Goal: Task Accomplishment & Management: Use online tool/utility

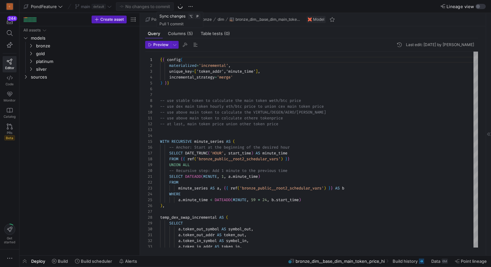
scroll to position [58, 0]
click at [23, 263] on span "button" at bounding box center [24, 261] width 10 height 11
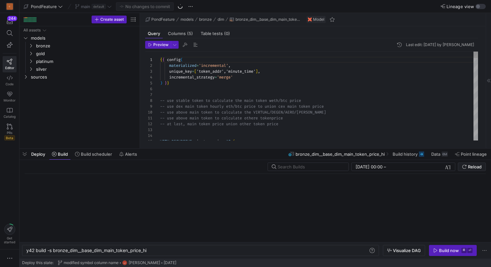
scroll to position [0, 121]
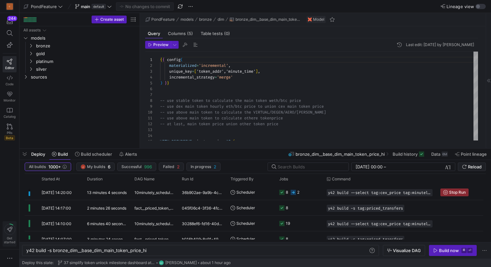
click at [10, 234] on icon at bounding box center [9, 229] width 11 height 11
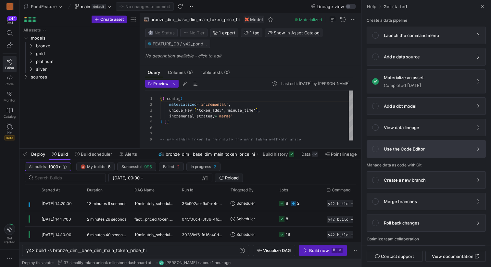
scroll to position [26, 0]
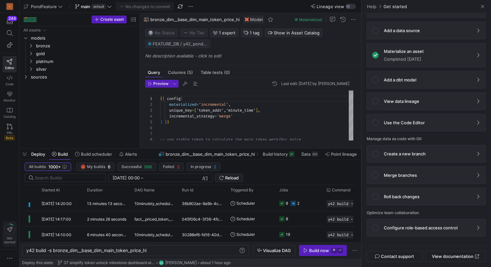
click at [8, 235] on circle at bounding box center [9, 229] width 11 height 11
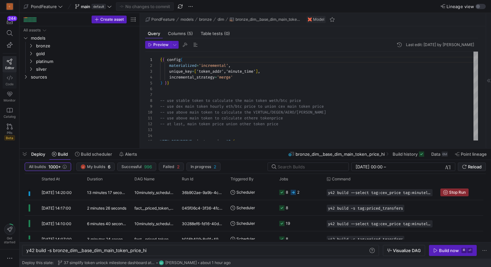
click at [9, 80] on icon at bounding box center [10, 78] width 6 height 6
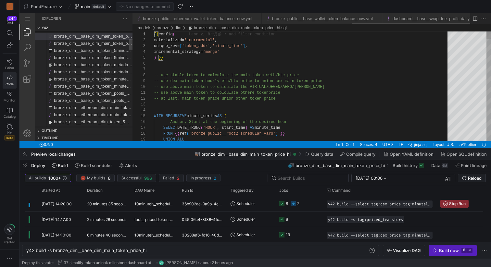
scroll to position [0, 625]
click at [11, 256] on icon "button" at bounding box center [9, 258] width 6 height 6
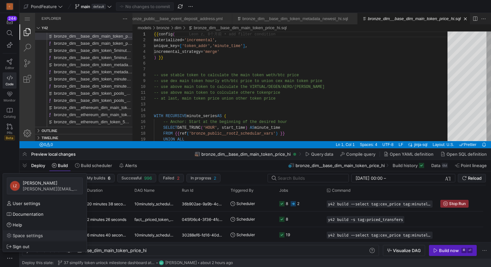
click at [23, 235] on span "Space settings" at bounding box center [28, 235] width 30 height 5
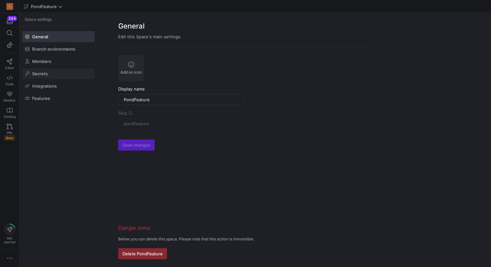
click at [44, 76] on span "Secrets" at bounding box center [40, 73] width 16 height 5
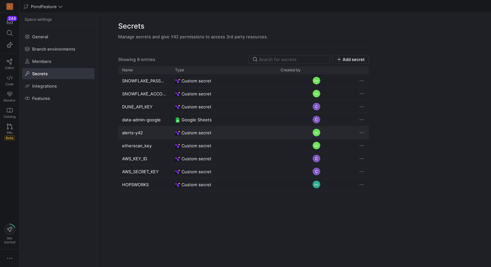
click at [145, 131] on div "alerts-y42" at bounding box center [144, 132] width 53 height 13
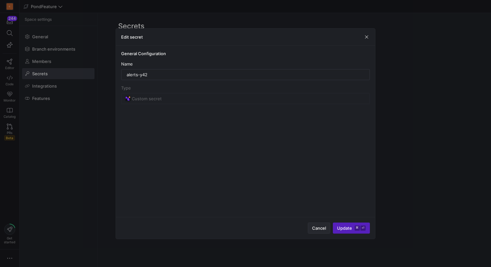
click at [314, 230] on span "Cancel" at bounding box center [319, 228] width 14 height 5
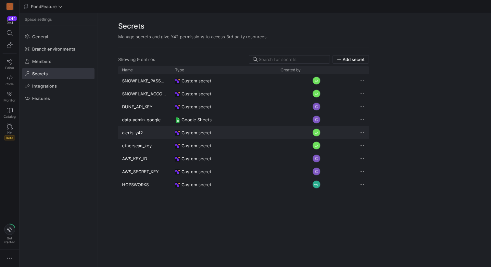
click at [138, 133] on div "alerts-y42" at bounding box center [144, 132] width 53 height 13
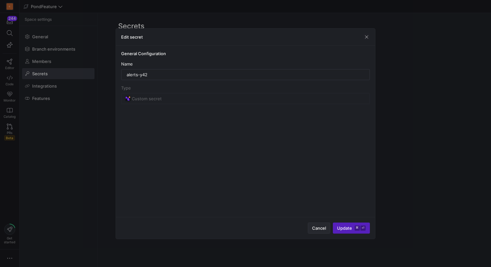
click at [321, 231] on span "button" at bounding box center [319, 228] width 22 height 10
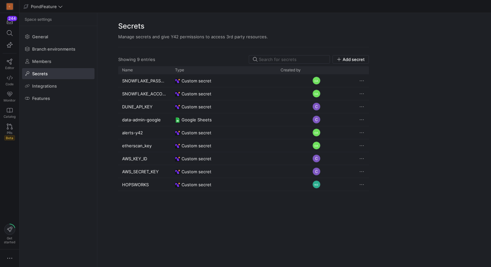
click at [405, 27] on y42-org-space-settings-secrets "Secrets Manage secrets and give Y42 permissions to access 3rd party resources. …" at bounding box center [294, 140] width 394 height 254
click at [324, 13] on div "Secrets Manage secrets and give Y42 permissions to access 3rd party resources." at bounding box center [243, 30] width 251 height 34
click at [352, 60] on span "Add secret" at bounding box center [354, 59] width 22 height 5
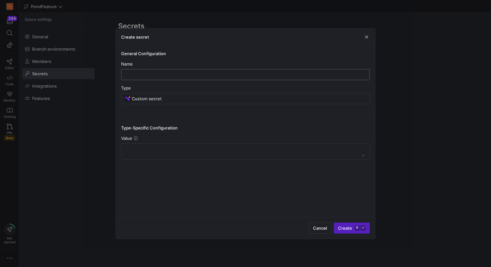
click at [181, 71] on div at bounding box center [246, 74] width 238 height 10
click at [191, 75] on input "de" at bounding box center [246, 74] width 238 height 5
type input "data-pipeline"
click at [176, 100] on input "Custom secret" at bounding box center [249, 98] width 234 height 5
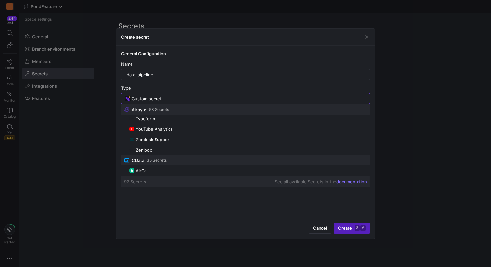
scroll to position [518, 0]
click at [173, 97] on input "Custom secret" at bounding box center [249, 98] width 234 height 5
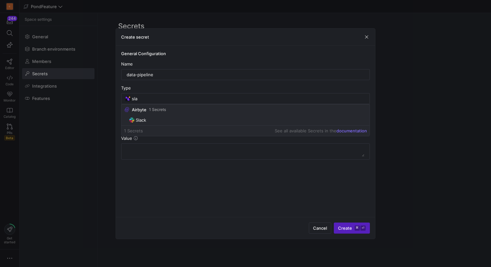
click at [152, 120] on span "Slack" at bounding box center [248, 120] width 238 height 5
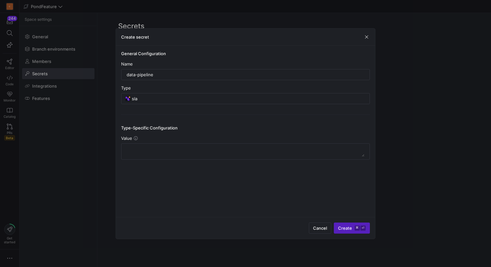
type input "Slack"
click at [171, 180] on input at bounding box center [245, 178] width 240 height 5
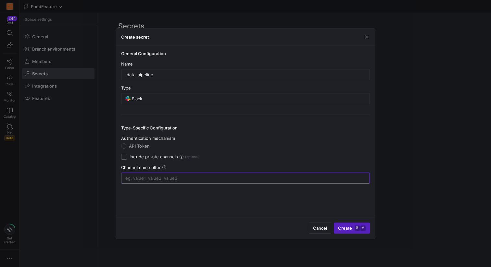
click at [126, 157] on input "Include private channels" at bounding box center [124, 157] width 6 height 6
checkbox input "true"
click at [124, 145] on input "API Token" at bounding box center [123, 146] width 5 height 5
radio input "true"
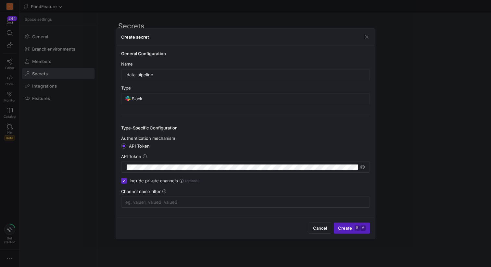
click at [123, 182] on input "Include private channels" at bounding box center [124, 181] width 6 height 6
checkbox input "false"
click at [124, 148] on input "API Token" at bounding box center [123, 146] width 5 height 5
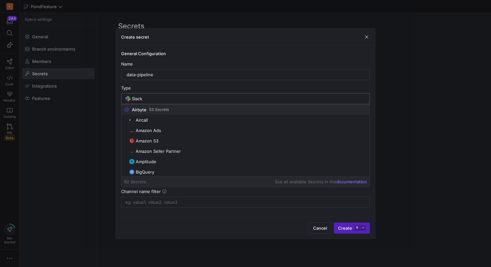
click at [148, 96] on input "Slack" at bounding box center [249, 98] width 234 height 5
click at [148, 97] on input "Slack" at bounding box center [249, 98] width 234 height 5
click at [162, 225] on div "Cancel Create ⌘ ⏎" at bounding box center [245, 228] width 259 height 22
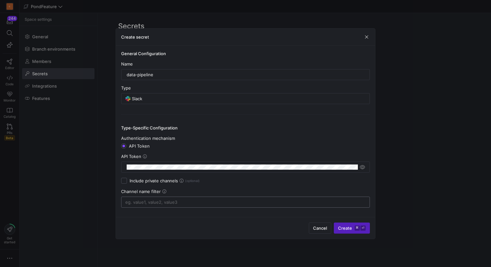
click at [157, 202] on input at bounding box center [245, 202] width 240 height 5
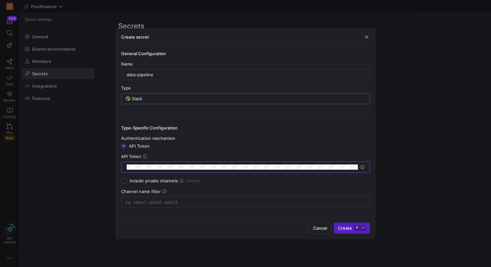
click at [159, 97] on input "Slack" at bounding box center [249, 98] width 234 height 5
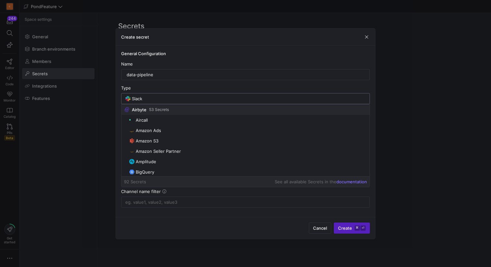
click at [159, 97] on input "Slack" at bounding box center [249, 98] width 234 height 5
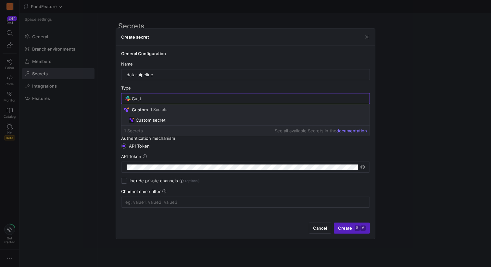
click at [163, 121] on span "Custom secret" at bounding box center [151, 120] width 30 height 5
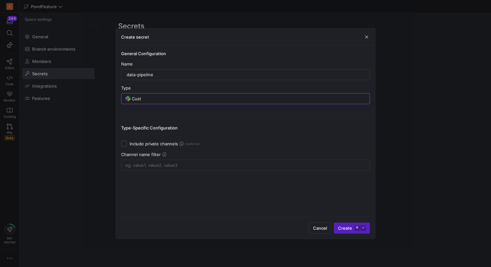
type input "Custom secret"
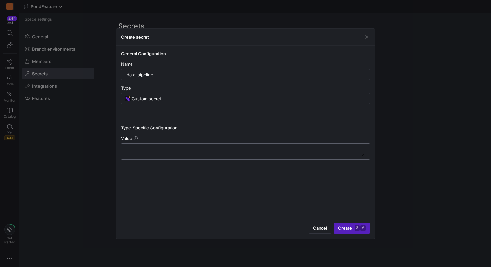
click at [149, 149] on textarea at bounding box center [246, 151] width 238 height 10
click at [128, 73] on input "data-pipeline" at bounding box center [246, 74] width 238 height 5
click at [127, 73] on input "data-pipeline" at bounding box center [246, 74] width 238 height 5
click at [175, 75] on input "slack-data-pipeline" at bounding box center [246, 74] width 238 height 5
type input "slack-data-pipeline"
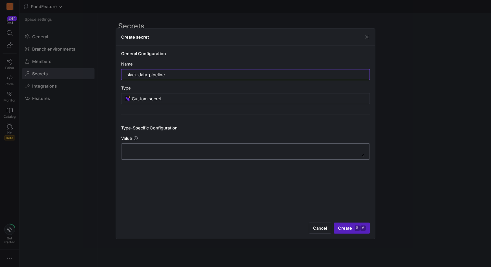
click at [159, 148] on textarea at bounding box center [246, 151] width 238 height 10
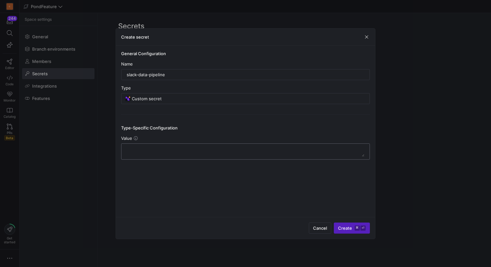
paste textarea "[URL][DOMAIN_NAME]"
type textarea "[URL][DOMAIN_NAME]"
click at [171, 70] on div "slack-data-pipeline" at bounding box center [246, 74] width 238 height 10
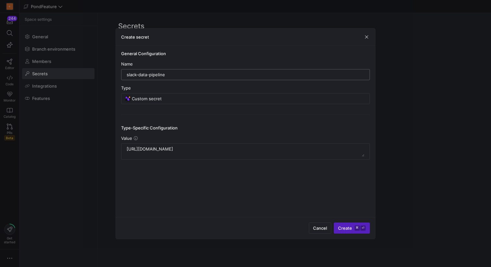
click at [171, 71] on div "slack-data-pipeline" at bounding box center [246, 74] width 238 height 10
drag, startPoint x: 168, startPoint y: 73, endPoint x: 110, endPoint y: 72, distance: 57.5
click at [110, 72] on div "Create secret General Configuration Name slack-data-pipeline Type Custom secret…" at bounding box center [245, 133] width 491 height 267
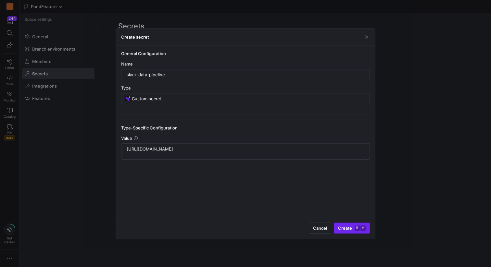
click at [348, 230] on span "Create ⌘ ⏎" at bounding box center [352, 228] width 28 height 5
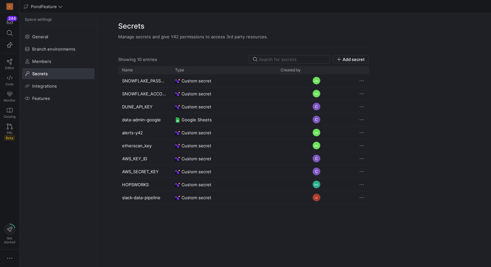
click at [250, 25] on h2 "Secrets" at bounding box center [243, 26] width 251 height 11
click at [201, 22] on h2 "Secrets" at bounding box center [243, 26] width 251 height 11
click at [6, 62] on link "Editor" at bounding box center [10, 64] width 14 height 16
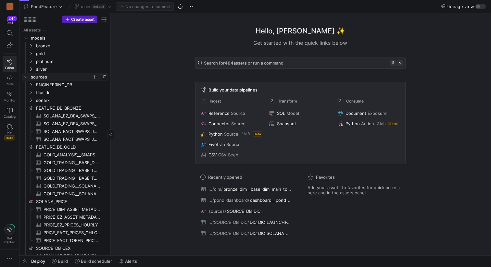
click at [27, 78] on icon "Press SPACE to select this row." at bounding box center [25, 77] width 5 height 4
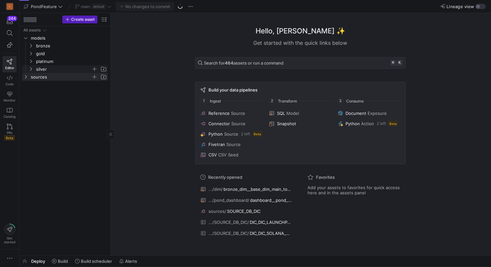
click at [31, 69] on icon "Press SPACE to select this row." at bounding box center [31, 69] width 5 height 4
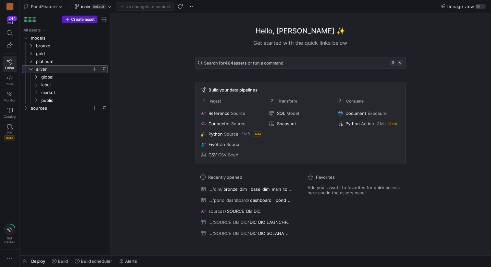
click at [31, 69] on icon at bounding box center [31, 69] width 5 height 4
click at [32, 61] on icon "Press SPACE to select this row." at bounding box center [31, 61] width 5 height 4
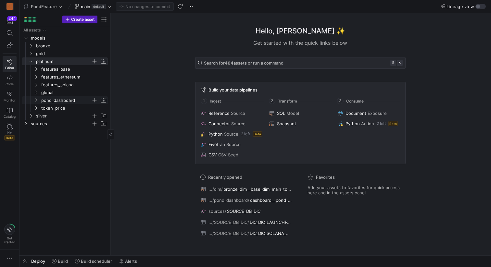
click at [55, 102] on span "pond_dashboard" at bounding box center [66, 100] width 50 height 7
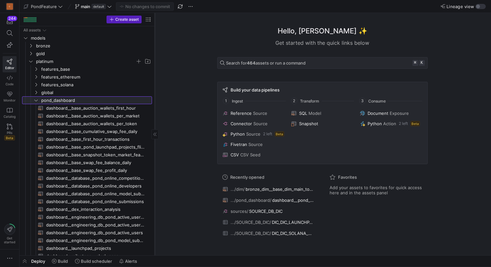
drag, startPoint x: 110, startPoint y: 72, endPoint x: 170, endPoint y: 77, distance: 59.6
click at [155, 77] on div at bounding box center [155, 134] width 0 height 243
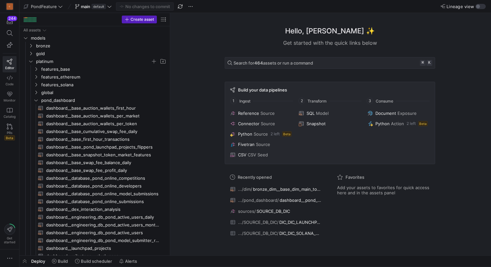
click at [261, 13] on y42-top-nav "PondFeature main default No changes to commit Lineage view" at bounding box center [255, 6] width 472 height 13
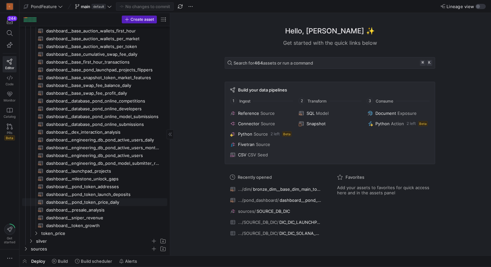
click at [97, 203] on span "dashboard__pond_token_price_daily​​​​​​​​​​" at bounding box center [103, 202] width 114 height 7
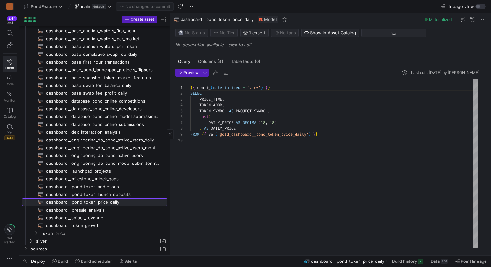
scroll to position [53, 0]
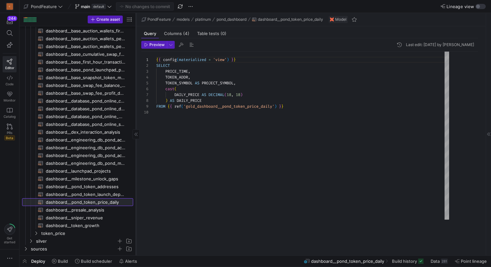
drag, startPoint x: 170, startPoint y: 157, endPoint x: 129, endPoint y: 157, distance: 40.6
click at [136, 157] on div at bounding box center [136, 134] width 0 height 243
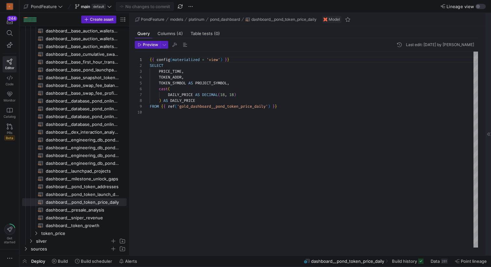
click at [487, 135] on icon at bounding box center [489, 134] width 4 height 4
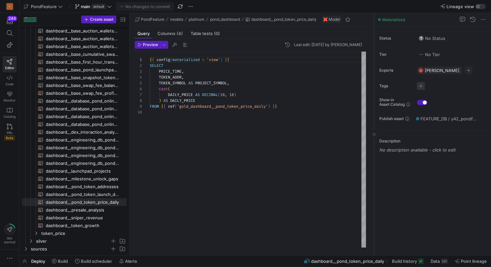
click at [423, 85] on span "button" at bounding box center [421, 86] width 8 height 8
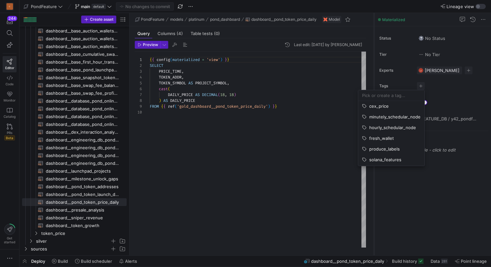
click at [283, 152] on div at bounding box center [245, 133] width 491 height 267
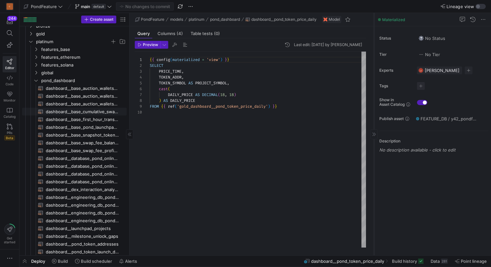
scroll to position [0, 0]
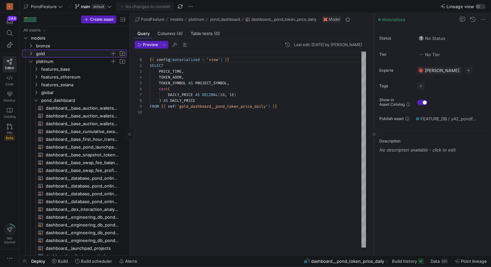
click at [32, 53] on icon "Press SPACE to select this row." at bounding box center [31, 54] width 5 height 4
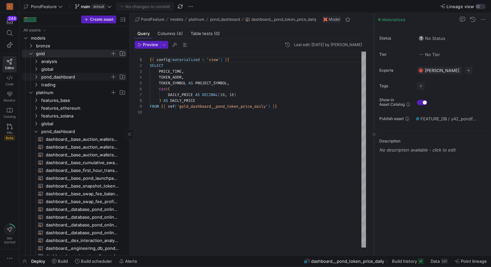
click at [52, 78] on span "pond_dashboard" at bounding box center [75, 76] width 69 height 7
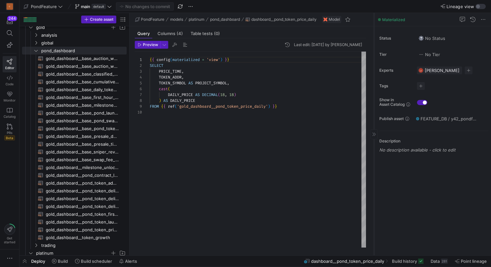
click at [130, 149] on div "Preview Last edit: [DATE] by [PERSON_NAME] z 1 2 3 4 5 6 7 8 9 10 { { config ( …" at bounding box center [251, 144] width 242 height 212
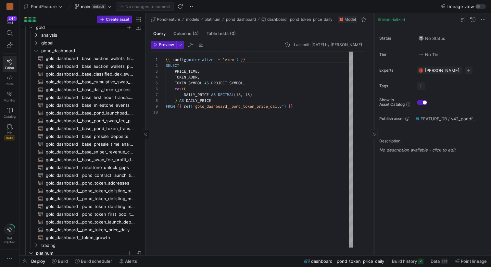
drag, startPoint x: 129, startPoint y: 149, endPoint x: 145, endPoint y: 149, distance: 15.9
click at [145, 149] on div at bounding box center [145, 134] width 0 height 243
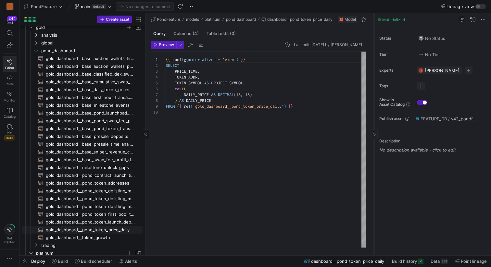
click at [99, 229] on span "gold_dashboard__pond_token_price_daily​​​​​​​​​​" at bounding box center [90, 229] width 89 height 7
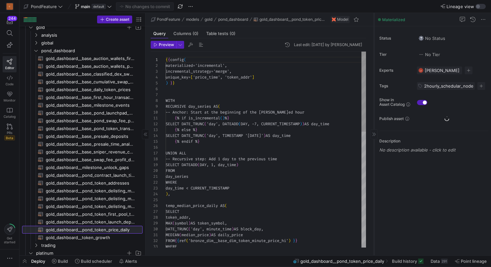
scroll to position [58, 0]
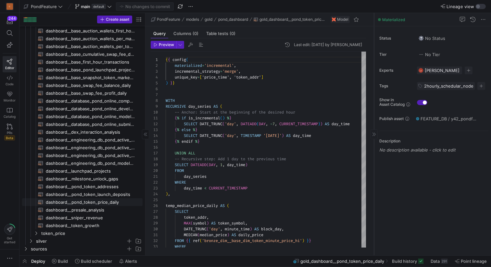
click at [97, 201] on span "dashboard__pond_token_price_daily​​​​​​​​​​" at bounding box center [90, 202] width 89 height 7
type textarea "{{ config(materialized = 'view') }} SELECT PRICE_TIME, TOKEN_ADDR, TOKEN_SYMBOL…"
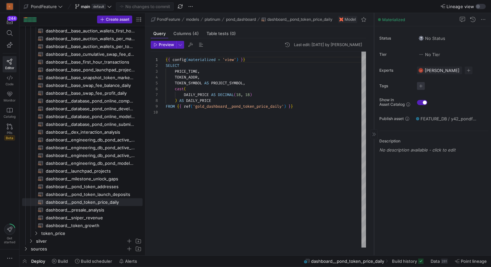
click at [422, 86] on span "button" at bounding box center [421, 86] width 8 height 8
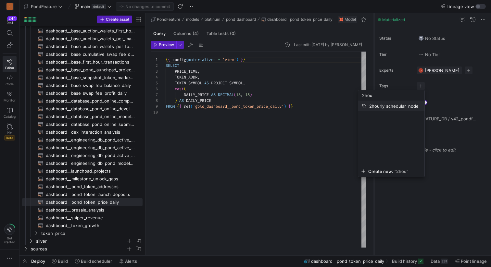
type input "2hou"
click at [373, 105] on span "2hourly_schedular_node" at bounding box center [393, 106] width 49 height 5
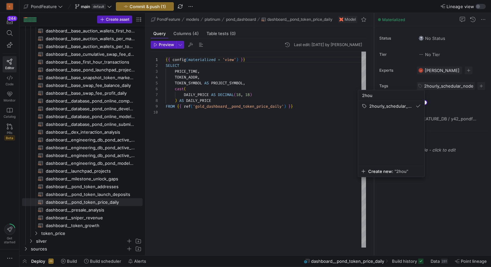
click at [433, 189] on div at bounding box center [245, 133] width 491 height 267
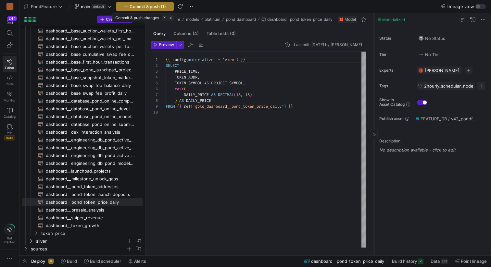
click at [153, 4] on span "Commit & push (1)" at bounding box center [148, 6] width 36 height 5
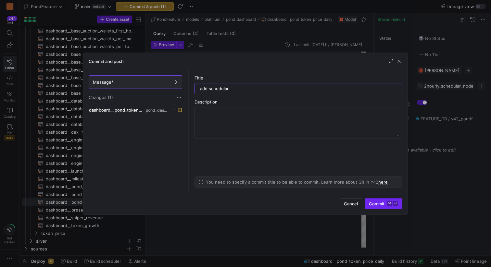
type input "add schedular"
click at [375, 204] on span "Commit ⌘ ⏎" at bounding box center [383, 203] width 29 height 5
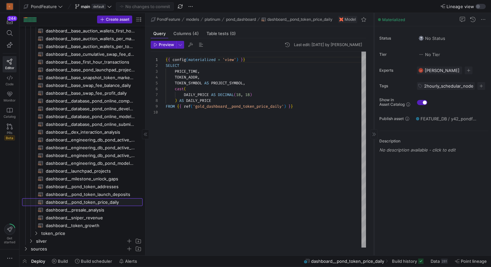
click at [100, 202] on span "dashboard__pond_token_price_daily​​​​​​​​​​" at bounding box center [90, 202] width 89 height 7
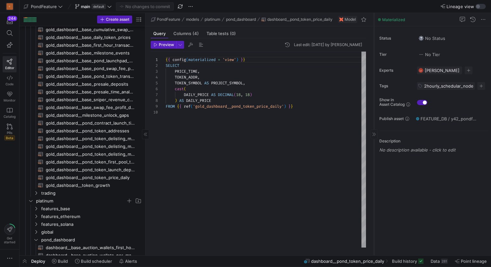
scroll to position [46, 0]
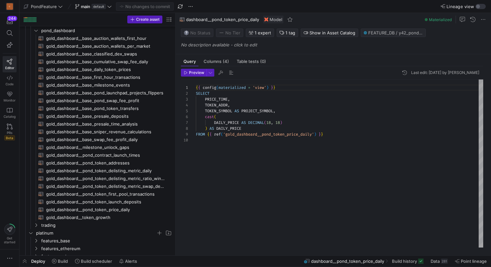
drag, startPoint x: 145, startPoint y: 164, endPoint x: 198, endPoint y: 167, distance: 53.4
click at [198, 167] on as-split "Create asset Drag here to set row groups Drag here to set column labels Group 1…" at bounding box center [255, 134] width 472 height 243
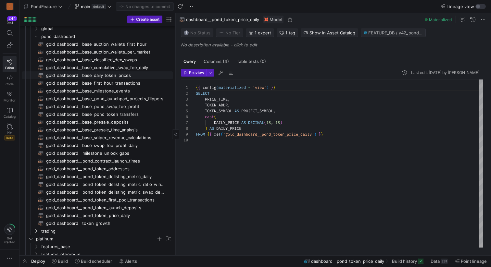
click at [125, 75] on span "gold_dashboard__base_daily_token_prices​​​​​​​​​​" at bounding box center [105, 75] width 119 height 7
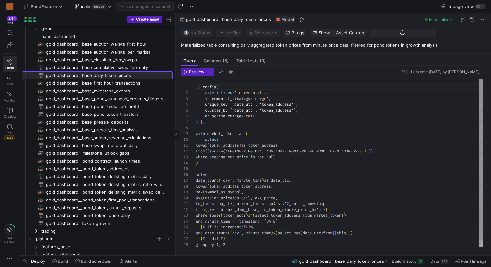
scroll to position [58, 0]
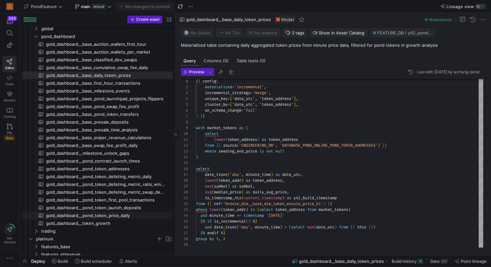
click at [139, 217] on span "gold_dashboard__pond_token_price_daily​​​​​​​​​​" at bounding box center [105, 215] width 119 height 7
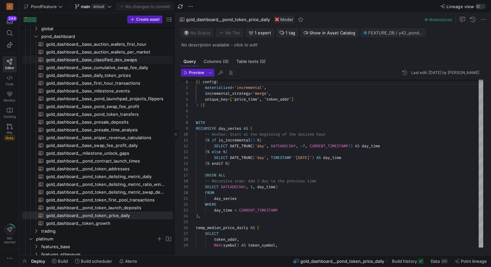
click at [133, 63] on span "gold_dashboard__base_classified_dex_swaps​​​​​​​​​​" at bounding box center [105, 59] width 119 height 7
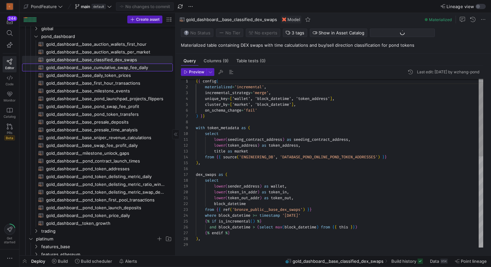
click at [133, 67] on span "gold_dashboard__base_cumulative_swap_fee_daily​​​​​​​​​​" at bounding box center [105, 67] width 119 height 7
type textarea "{{ config( materialized='table' ) }} with temp_median_price_daily as ( select t…"
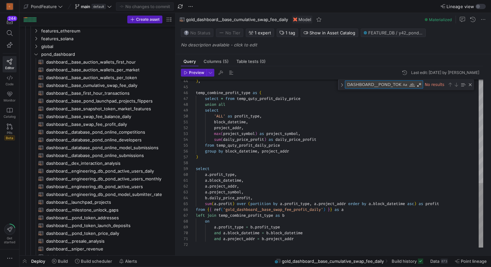
scroll to position [0, 32]
type textarea "DASHBOARD__POND_TOKEN_PRICE_DAILY"
click at [471, 84] on div "Close (Escape)" at bounding box center [470, 84] width 5 height 5
click at [381, 9] on div "Lineage view" at bounding box center [414, 7] width 143 height 6
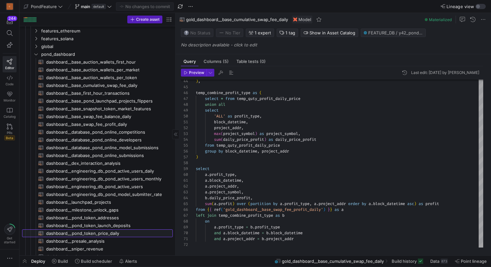
click at [101, 232] on span "dashboard__pond_token_price_daily​​​​​​​​​​" at bounding box center [105, 233] width 119 height 7
type textarea "{{ config(materialized = 'view') }} SELECT PRICE_TIME, TOKEN_ADDR, TOKEN_SYMBOL…"
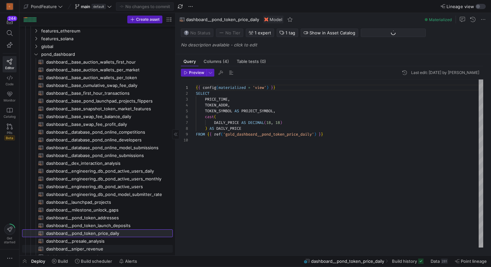
scroll to position [293, 0]
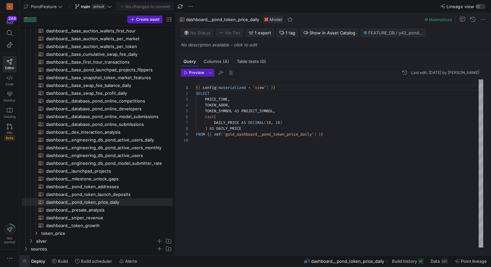
click at [26, 261] on span "button" at bounding box center [24, 261] width 10 height 11
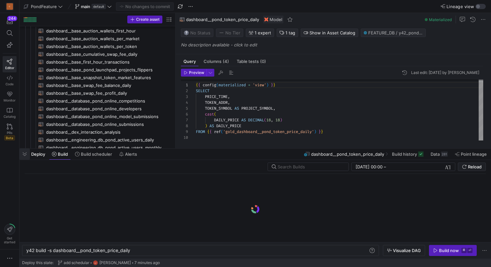
scroll to position [0, 104]
click at [151, 251] on div "y42 build -s dashboard__pond_token_price_daily" at bounding box center [197, 250] width 342 height 5
click at [447, 250] on div "Build now" at bounding box center [449, 250] width 20 height 5
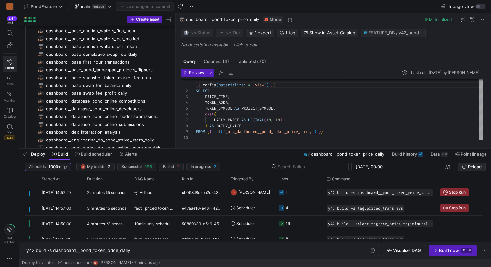
click at [469, 168] on span "Reload" at bounding box center [475, 166] width 14 height 5
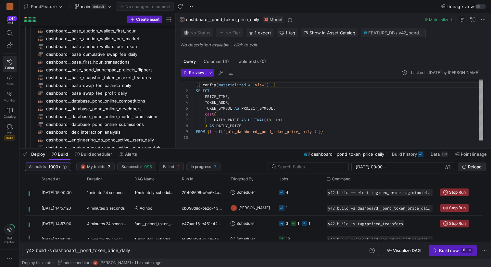
click at [471, 166] on span "Reload" at bounding box center [475, 166] width 14 height 5
click at [471, 165] on span "Reload" at bounding box center [475, 166] width 14 height 5
click at [472, 166] on span "Reload" at bounding box center [475, 166] width 14 height 5
click at [469, 165] on span "Reload" at bounding box center [475, 166] width 14 height 5
click at [470, 168] on span "Reload" at bounding box center [475, 166] width 14 height 5
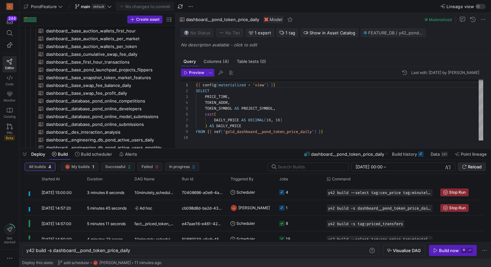
click at [472, 165] on span "Reload" at bounding box center [475, 166] width 14 height 5
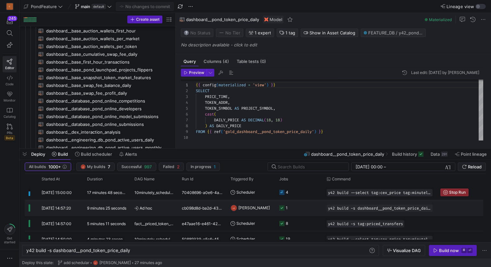
click at [196, 208] on div "cb098d8d-ba2d-438d-afa4-2e8c551a634d" at bounding box center [202, 207] width 49 height 15
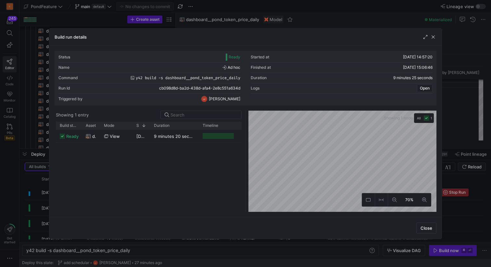
drag, startPoint x: 167, startPoint y: 124, endPoint x: 197, endPoint y: 124, distance: 30.5
click at [198, 124] on div at bounding box center [198, 126] width 3 height 8
click at [434, 38] on span "button" at bounding box center [433, 37] width 6 height 6
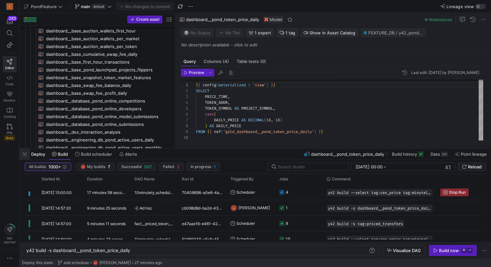
click at [25, 154] on span "button" at bounding box center [24, 154] width 10 height 11
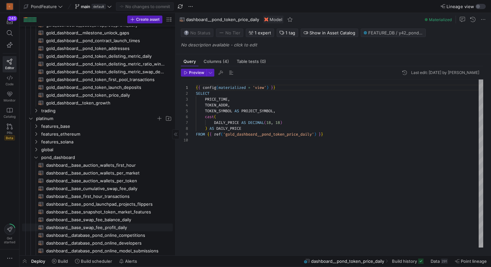
scroll to position [149, 0]
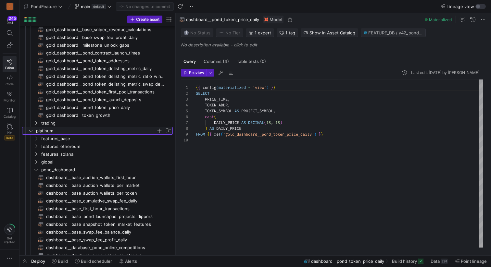
click at [31, 132] on icon "Press SPACE to select this row." at bounding box center [31, 131] width 5 height 4
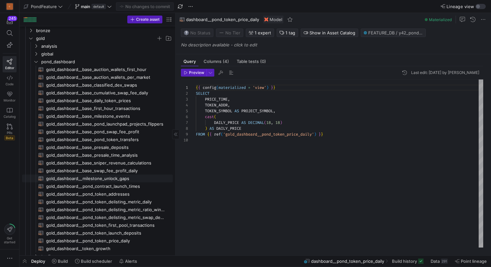
scroll to position [0, 0]
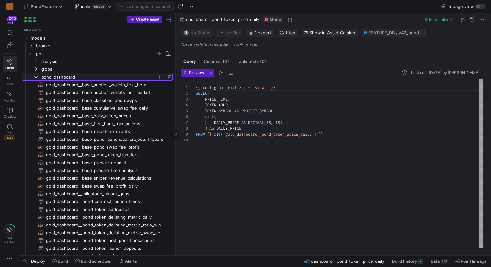
click at [35, 77] on icon "Press SPACE to select this row." at bounding box center [35, 77] width 3 height 2
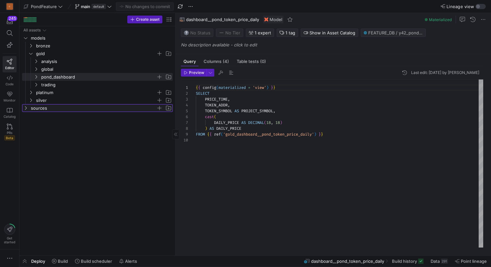
click at [24, 104] on link "sources" at bounding box center [97, 108] width 151 height 8
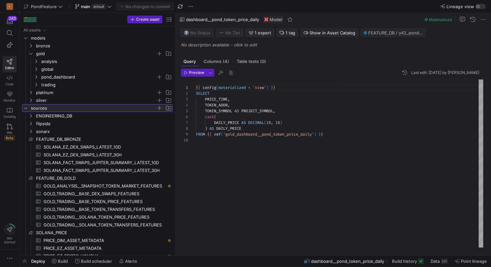
click at [26, 106] on y42-icon at bounding box center [25, 108] width 5 height 5
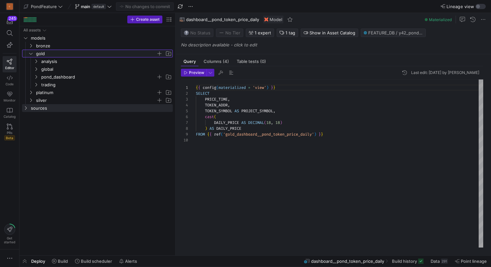
click at [32, 50] on span "gold" at bounding box center [100, 53] width 145 height 7
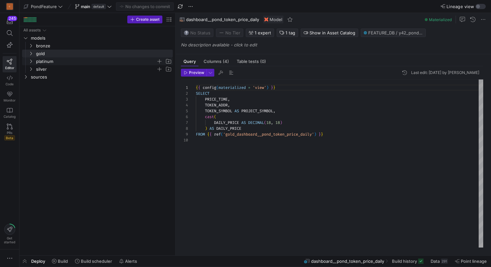
click at [32, 61] on icon "Press SPACE to select this row." at bounding box center [31, 61] width 5 height 4
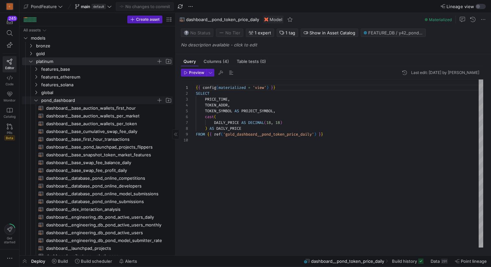
click at [36, 99] on icon "Press SPACE to select this row." at bounding box center [36, 100] width 5 height 4
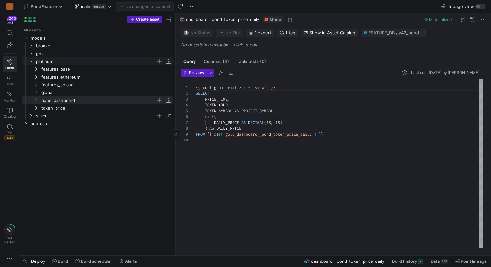
click at [31, 60] on icon "Press SPACE to select this row." at bounding box center [31, 61] width 5 height 4
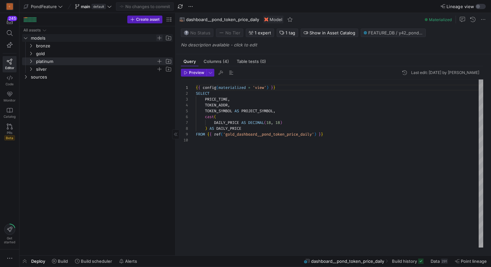
click at [159, 37] on span "Press SPACE to select this row." at bounding box center [159, 38] width 6 height 6
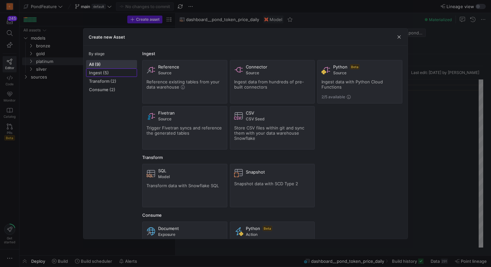
click at [98, 71] on span "Ingest (5)" at bounding box center [111, 72] width 45 height 5
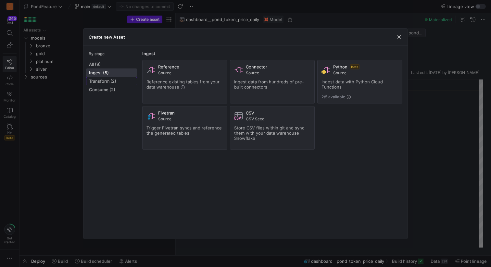
click at [98, 81] on span "Transform (2)" at bounding box center [111, 81] width 45 height 5
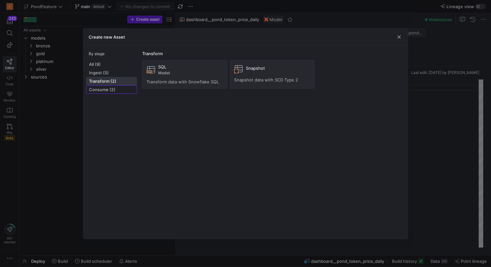
click at [100, 89] on span "Consume (2)" at bounding box center [111, 89] width 45 height 5
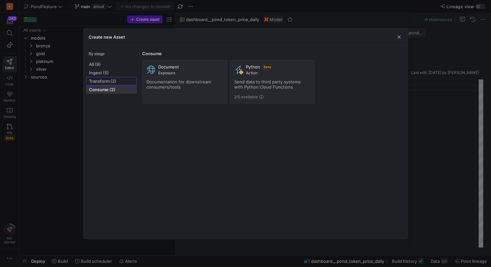
click at [106, 83] on span "Transform (2)" at bounding box center [111, 81] width 45 height 5
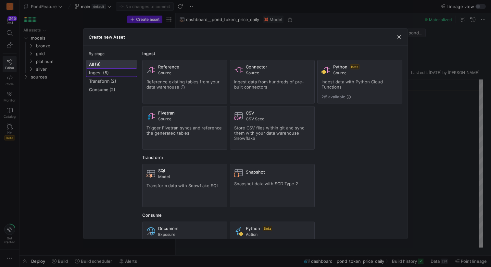
click at [106, 72] on span "Ingest (5)" at bounding box center [111, 72] width 45 height 5
click at [106, 78] on span at bounding box center [111, 81] width 50 height 8
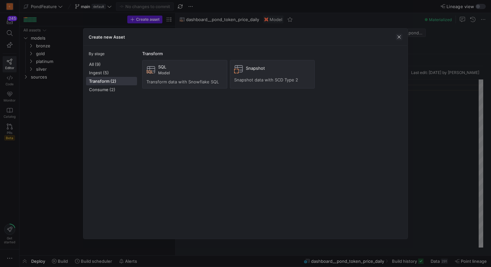
click at [401, 38] on span "button" at bounding box center [399, 37] width 6 height 6
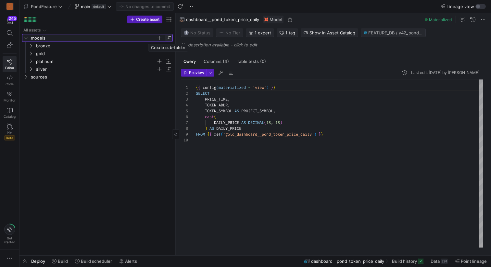
click at [167, 38] on span "Press SPACE to select this row." at bounding box center [168, 38] width 6 height 6
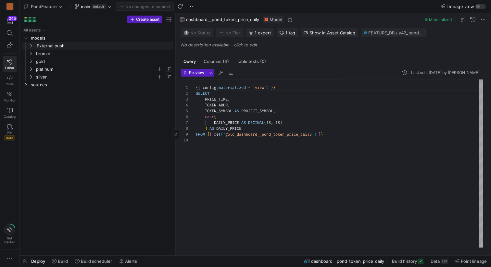
type input "External push"
click at [30, 46] on icon "Press SPACE to select this row." at bounding box center [31, 46] width 5 height 4
click at [33, 45] on y42-icon "Press SPACE to select this row." at bounding box center [30, 45] width 5 height 5
click at [30, 44] on icon "Press SPACE to select this row." at bounding box center [31, 46] width 5 height 4
click at [32, 45] on icon "Press SPACE to select this row." at bounding box center [31, 46] width 5 height 4
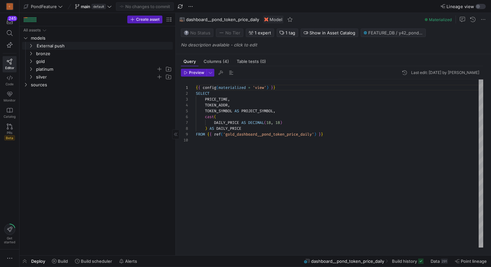
click at [62, 45] on input "External push" at bounding box center [104, 45] width 136 height 7
click at [110, 70] on span "platinum" at bounding box center [96, 69] width 120 height 7
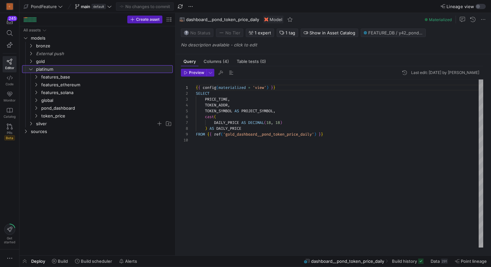
click at [29, 70] on icon at bounding box center [31, 69] width 5 height 4
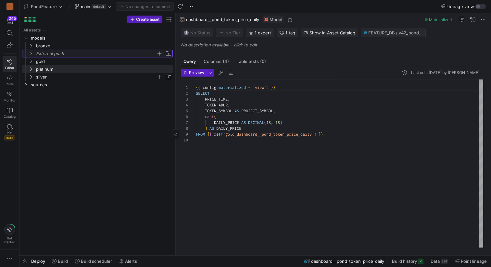
click at [61, 54] on span "External push" at bounding box center [96, 53] width 120 height 7
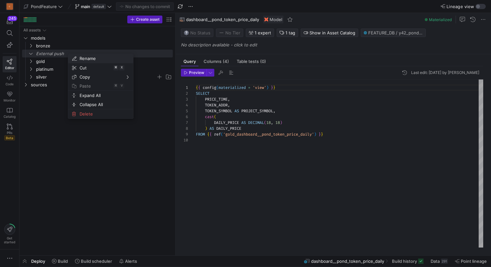
click at [92, 58] on span "Rename" at bounding box center [95, 58] width 36 height 9
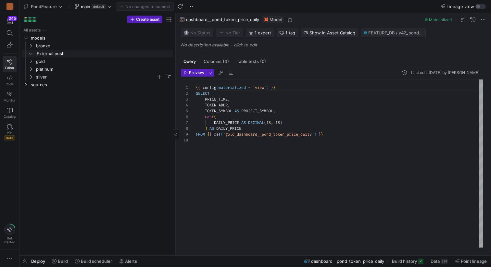
click at [55, 52] on input "External push" at bounding box center [104, 53] width 136 height 7
type input "external_push"
click at [97, 51] on input "external_push" at bounding box center [104, 53] width 136 height 7
click at [88, 63] on span "gold" at bounding box center [96, 61] width 120 height 7
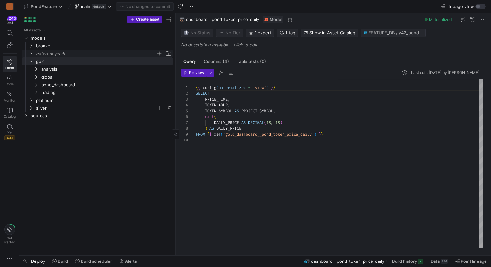
click at [76, 53] on span "external_push" at bounding box center [96, 53] width 120 height 7
click at [31, 61] on icon "Press SPACE to select this row." at bounding box center [31, 61] width 5 height 4
click at [58, 53] on span "external_push" at bounding box center [96, 53] width 120 height 7
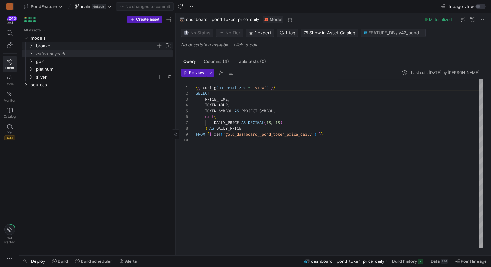
click at [108, 49] on span "bronze" at bounding box center [96, 45] width 120 height 7
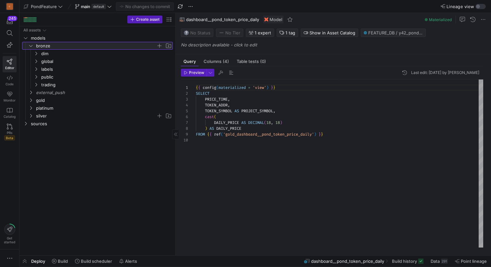
click at [61, 44] on span "bronze" at bounding box center [96, 45] width 120 height 7
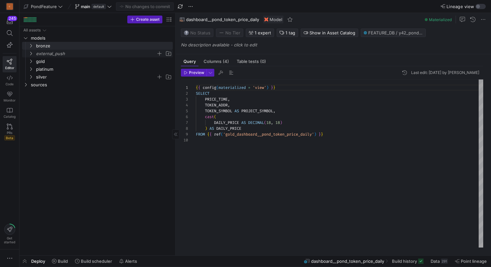
click at [57, 55] on span "external_push" at bounding box center [96, 53] width 120 height 7
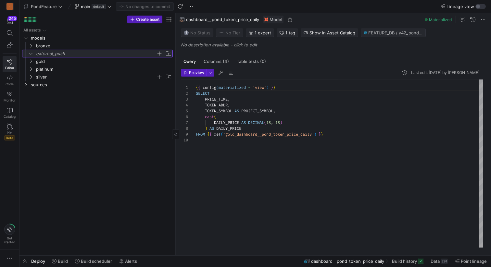
click at [160, 53] on span "button" at bounding box center [159, 53] width 6 height 6
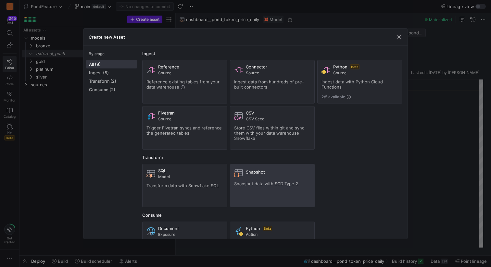
scroll to position [31, 0]
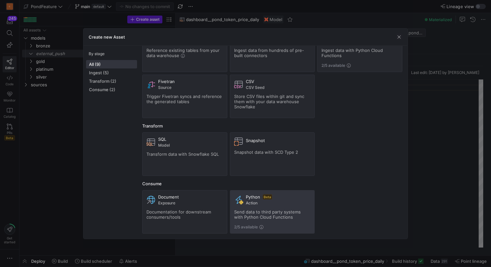
click at [262, 202] on span "Action" at bounding box center [278, 203] width 65 height 5
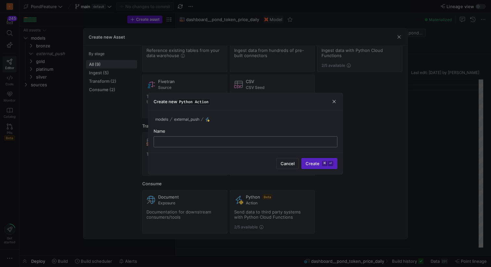
click at [285, 141] on input "text" at bounding box center [245, 141] width 173 height 5
click at [273, 120] on div "models external_push" at bounding box center [246, 120] width 184 height 8
click at [272, 125] on div at bounding box center [245, 133] width 491 height 267
click at [248, 144] on input "text" at bounding box center [245, 141] width 173 height 5
type input "n"
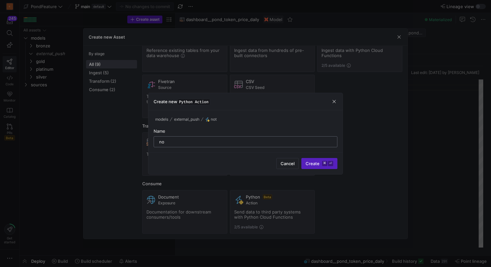
type input "n"
click at [204, 142] on input "filter_inactive" at bounding box center [245, 141] width 173 height 5
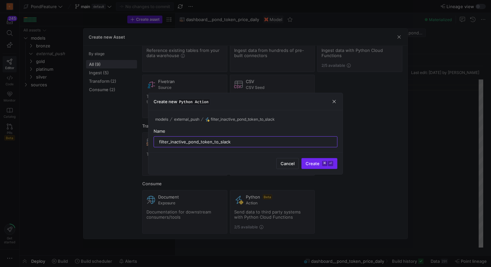
type input "filter_inactive_pond_token_to_slack"
click at [315, 163] on span "Create ⌘ ⏎" at bounding box center [320, 163] width 28 height 5
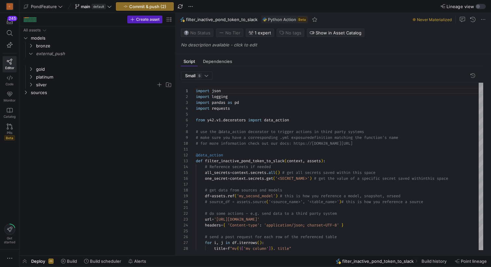
scroll to position [58, 0]
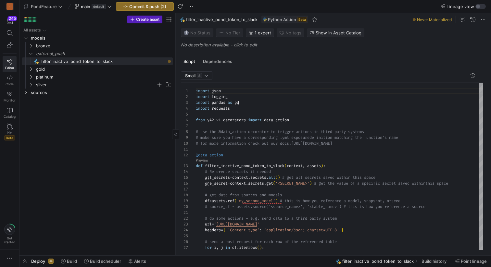
click at [174, 124] on div "All assets models bronze gold platinum silver sources external_push filter_inac…" at bounding box center [97, 140] width 156 height 229
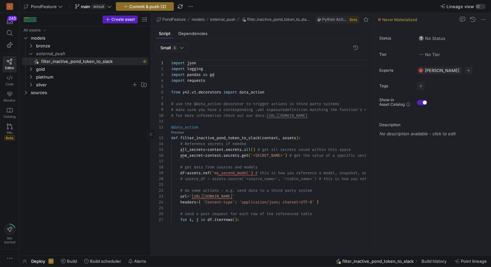
drag, startPoint x: 175, startPoint y: 124, endPoint x: 150, endPoint y: 104, distance: 31.9
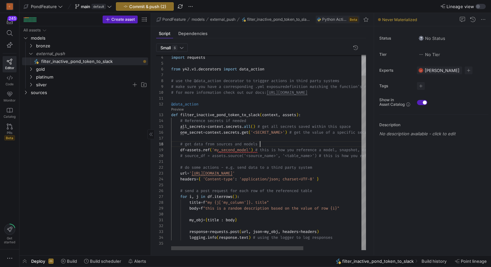
scroll to position [41, 89]
click at [271, 142] on div "import requests from y42 . v1 . decorators import data_action # use the @data_a…" at bounding box center [311, 141] width 280 height 219
click at [273, 140] on div "import requests from y42 . v1 . decorators import data_action # use the @data_a…" at bounding box center [311, 141] width 280 height 219
click at [375, 135] on icon at bounding box center [373, 134] width 3 height 4
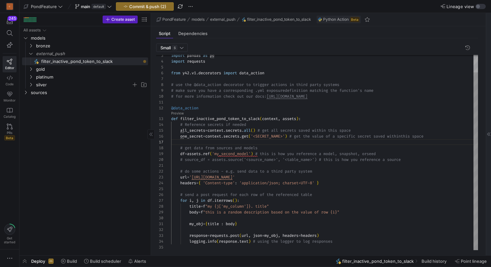
click at [287, 143] on div "import requests from y42 . v1 . decorators import data_action # use the @data_a…" at bounding box center [324, 143] width 307 height 215
click at [280, 137] on div "import requests from y42 . v1 . decorators import data_action # use the @data_a…" at bounding box center [324, 143] width 307 height 215
click at [9, 260] on icon "button" at bounding box center [9, 258] width 6 height 6
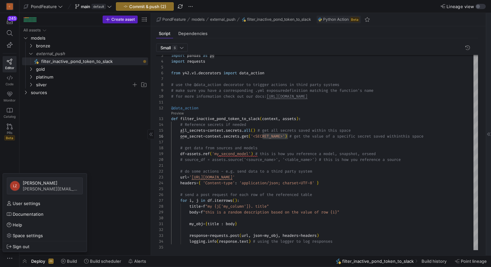
click at [274, 136] on div at bounding box center [245, 133] width 491 height 267
click at [274, 136] on div "import requests from y42 . v1 . decorators import data_action # use the @data_a…" at bounding box center [324, 143] width 307 height 215
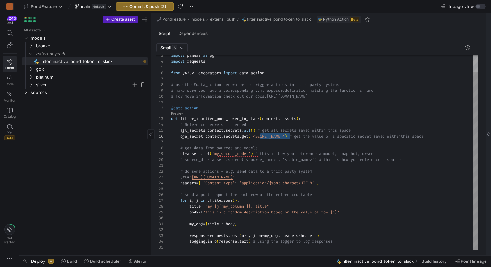
drag, startPoint x: 291, startPoint y: 135, endPoint x: 261, endPoint y: 136, distance: 29.9
click at [261, 136] on div "import requests from y42 . v1 . decorators import data_action # use the @data_a…" at bounding box center [324, 143] width 307 height 215
click at [234, 131] on div "import requests from y42 . v1 . decorators import data_action # use the @data_a…" at bounding box center [324, 143] width 307 height 215
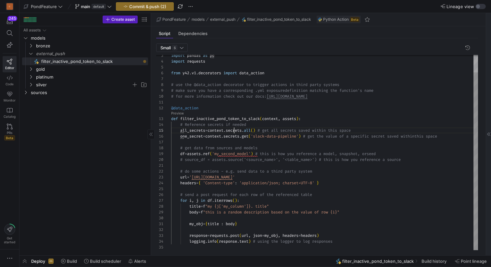
click at [234, 131] on div "import requests from y42 . v1 . decorators import data_action # use the @data_a…" at bounding box center [324, 143] width 307 height 215
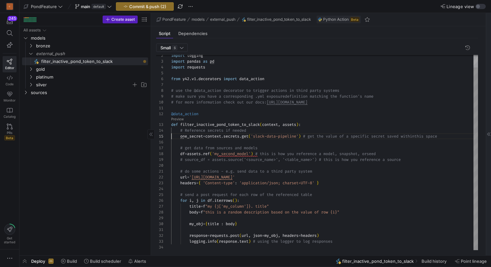
click at [196, 136] on div "import requests from y42 . v1 . decorators import data_action # use the @data_a…" at bounding box center [324, 146] width 307 height 209
click at [346, 243] on div "import requests from y42 . v1 . decorators import data_action # use the @data_a…" at bounding box center [324, 146] width 307 height 209
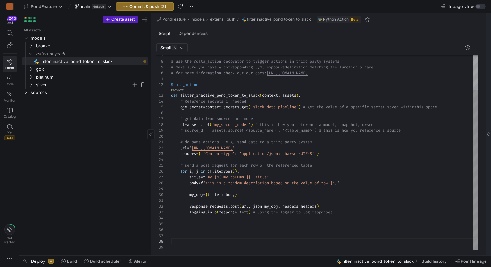
scroll to position [47, 19]
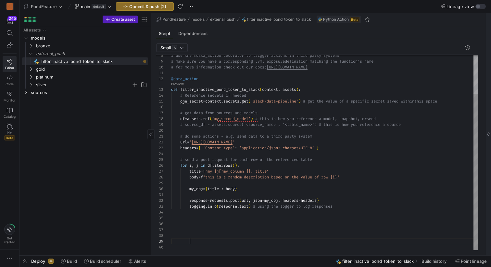
click at [283, 201] on div "# use the @data_action decorator to trigger action s in third party systems # m…" at bounding box center [324, 128] width 307 height 244
click at [258, 183] on div "# use the @data_action decorator to trigger action s in third party systems # m…" at bounding box center [324, 128] width 307 height 244
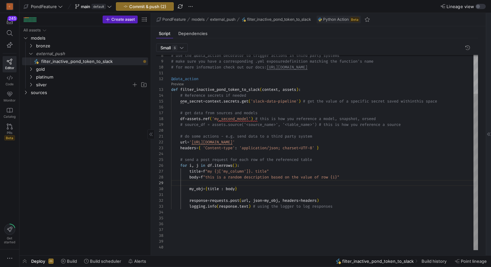
click at [252, 167] on div "# use the @data_action decorator to trigger action s in third party systems # m…" at bounding box center [324, 128] width 307 height 244
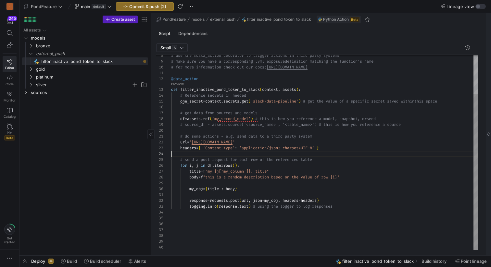
click at [221, 154] on div "# use the @data_action decorator to trigger action s in third party systems # m…" at bounding box center [324, 128] width 307 height 244
click at [250, 165] on div "# use the @data_action decorator to trigger action s in third party systems # m…" at bounding box center [324, 128] width 307 height 244
click at [212, 166] on div "# use the @data_action decorator to trigger action s in third party systems # m…" at bounding box center [324, 128] width 307 height 244
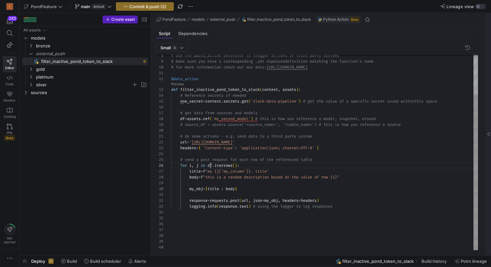
scroll to position [29, 42]
click at [233, 117] on div "# use the @data_action decorator to trigger action s in third party systems # m…" at bounding box center [324, 128] width 307 height 244
click at [196, 102] on div "# use the @data_action decorator to trigger action s in third party systems # m…" at bounding box center [324, 128] width 307 height 244
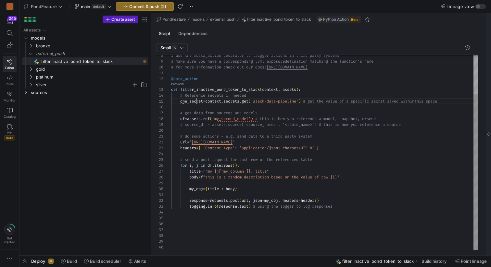
click at [196, 102] on div "# use the @data_action decorator to trigger action s in third party systems # m…" at bounding box center [324, 128] width 307 height 244
click at [201, 102] on div "# use the @data_action decorator to trigger action s in third party systems # m…" at bounding box center [324, 128] width 307 height 244
click at [205, 101] on div "# use the @data_action decorator to trigger action s in third party systems # m…" at bounding box center [324, 128] width 307 height 244
click at [196, 101] on div "# use the @data_action decorator to trigger action s in third party systems # m…" at bounding box center [324, 128] width 307 height 244
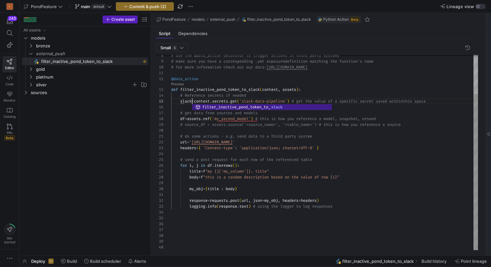
scroll to position [23, 23]
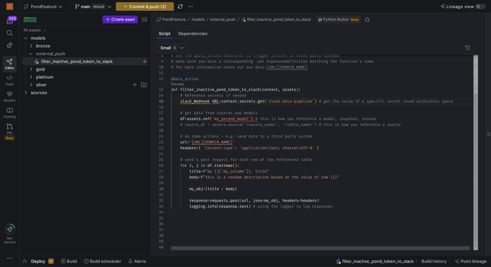
click at [197, 100] on div "# use the @data_action decorator to trigger action s in third party systems # m…" at bounding box center [326, 130] width 310 height 248
click at [213, 101] on div "# use the @data_action decorator to trigger action s in third party systems # m…" at bounding box center [326, 130] width 310 height 248
click at [220, 101] on div "# use the @data_action decorator to trigger action s in third party systems # m…" at bounding box center [326, 130] width 310 height 248
click at [213, 101] on div "# use the @data_action decorator to trigger action s in third party systems # m…" at bounding box center [326, 130] width 310 height 248
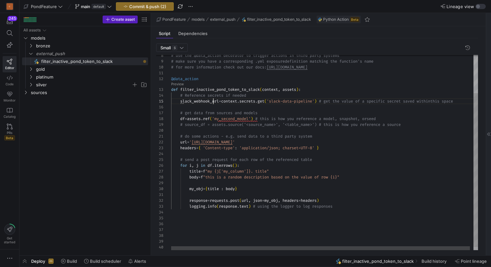
click at [213, 101] on div "# use the @data_action decorator to trigger action s in third party systems # m…" at bounding box center [326, 130] width 310 height 248
click at [305, 143] on div "# use the @data_action decorator to trigger action s in third party systems # m…" at bounding box center [326, 130] width 310 height 248
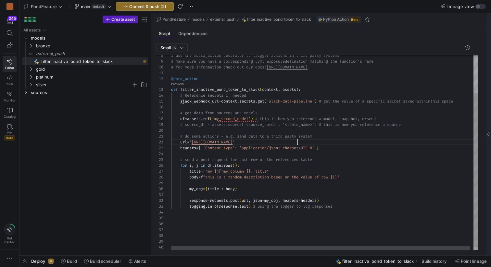
click at [305, 143] on div "# use the @data_action decorator to trigger action s in third party systems # m…" at bounding box center [326, 130] width 310 height 248
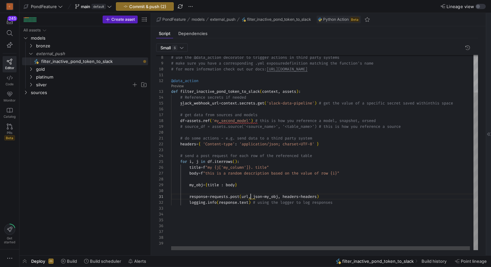
click at [250, 197] on div "# use the @data_action decorator to trigger action s in third party systems # m…" at bounding box center [326, 129] width 310 height 242
click at [232, 121] on div "# use the @data_action decorator to trigger action s in third party systems # m…" at bounding box center [326, 129] width 310 height 242
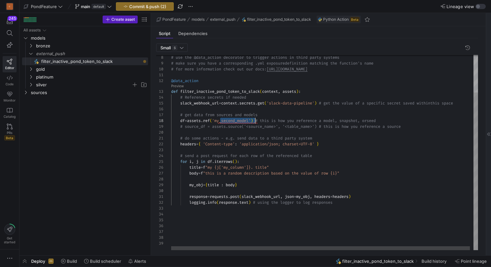
type textarea "@data_action def filter_inactive_pond_token_to_slack(context, assets): # Refere…"
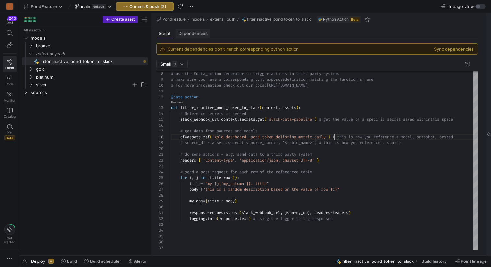
click at [201, 32] on span "Dependencies" at bounding box center [192, 33] width 29 height 4
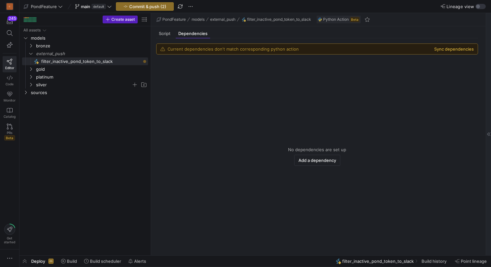
click at [440, 49] on button "Sync dependencies" at bounding box center [454, 48] width 40 height 5
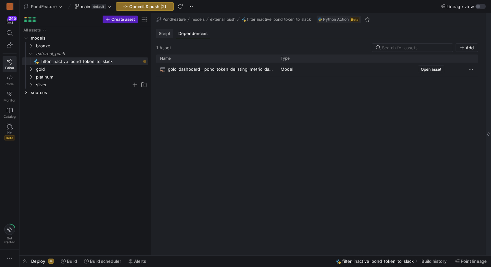
click at [164, 33] on span "Script" at bounding box center [165, 33] width 12 height 4
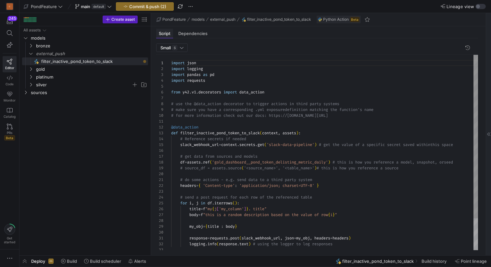
scroll to position [58, 0]
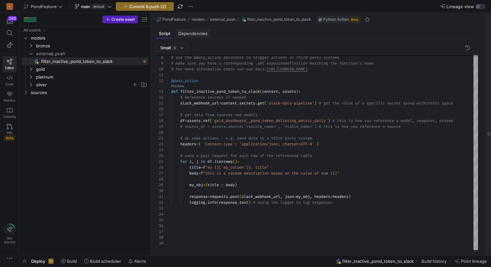
click at [197, 34] on span "Dependencies" at bounding box center [192, 33] width 29 height 4
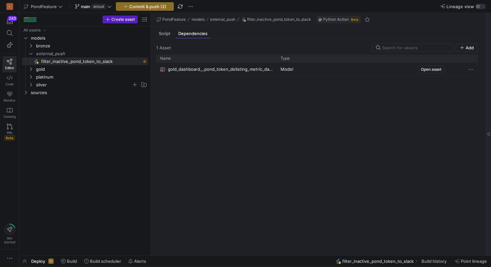
click at [200, 69] on span "gold_dashboard__pond_token_delisting_metric_daily" at bounding box center [220, 69] width 105 height 13
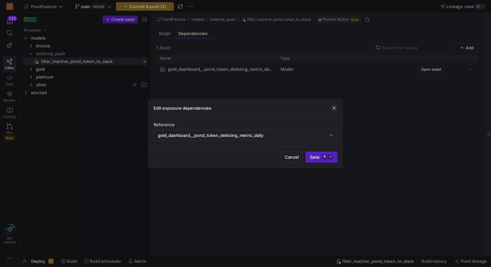
click at [336, 107] on span "button" at bounding box center [334, 108] width 6 height 6
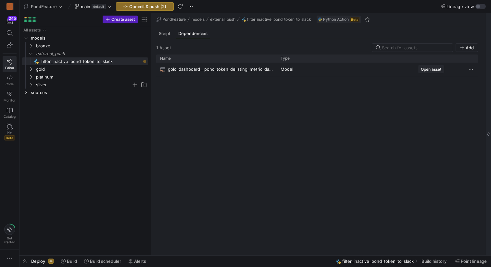
click at [429, 69] on span "Open asset" at bounding box center [431, 69] width 20 height 5
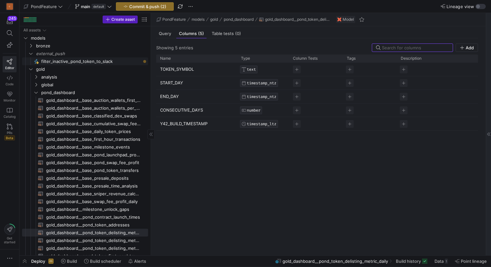
click at [57, 60] on span "filter_inactive_pond_token_to_slack​​​​​" at bounding box center [90, 61] width 99 height 7
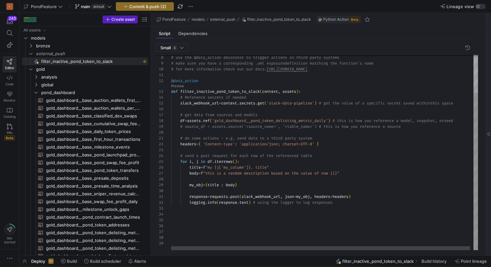
scroll to position [29, 105]
click at [286, 167] on div "# use the @data_action decorator to trigger action s in third party systems # m…" at bounding box center [326, 129] width 310 height 242
click at [313, 197] on div "# use the @data_action decorator to trigger action s in third party systems # m…" at bounding box center [326, 129] width 310 height 242
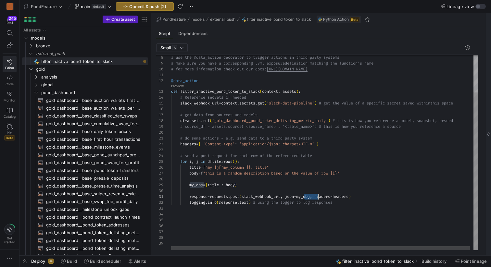
click at [281, 172] on div "# use the @data_action decorator to trigger action s in third party systems # m…" at bounding box center [326, 129] width 310 height 242
drag, startPoint x: 274, startPoint y: 166, endPoint x: 212, endPoint y: 168, distance: 61.4
click at [212, 168] on div "# use the @data_action decorator to trigger action s in third party systems # m…" at bounding box center [326, 129] width 310 height 242
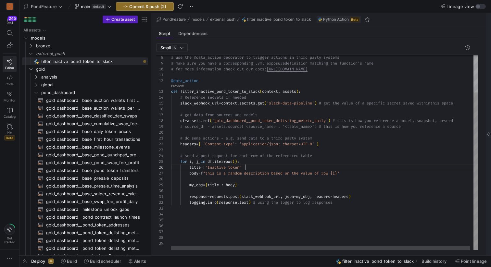
click at [249, 161] on div "# use the @data_action decorator to trigger action s in third party systems # m…" at bounding box center [326, 129] width 310 height 242
click at [267, 164] on div "# use the @data_action decorator to trigger action s in third party systems # m…" at bounding box center [326, 129] width 310 height 242
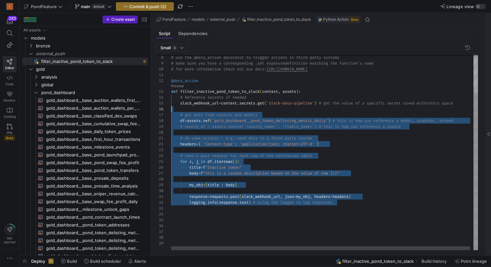
scroll to position [18, 0]
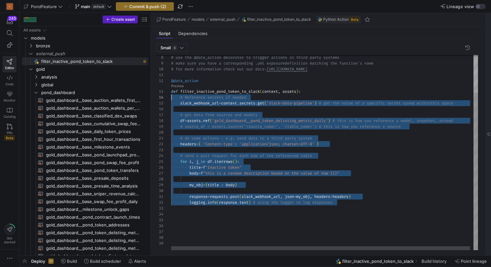
drag, startPoint x: 342, startPoint y: 203, endPoint x: 170, endPoint y: 94, distance: 203.6
click at [171, 94] on div "# use the @data_action decorator to trigger action s in third party systems # m…" at bounding box center [326, 129] width 310 height 242
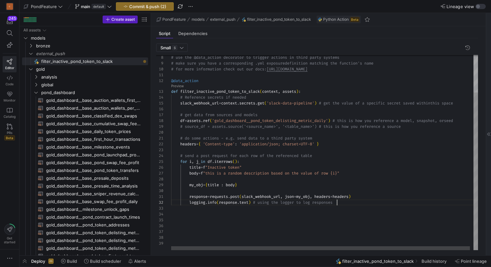
click at [345, 201] on div "# use the @data_action decorator to trigger action s in third party systems # m…" at bounding box center [326, 129] width 310 height 242
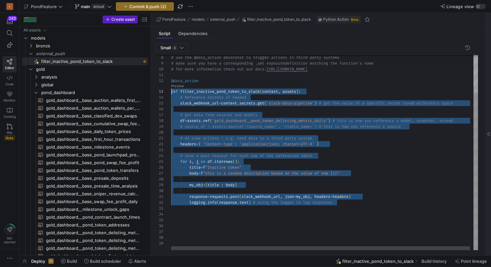
scroll to position [12, 0]
drag, startPoint x: 345, startPoint y: 201, endPoint x: 168, endPoint y: 92, distance: 207.6
click at [171, 92] on div "# use the @data_action decorator to trigger action s in third party systems # m…" at bounding box center [326, 129] width 310 height 242
click at [288, 169] on div "# use the @data_action decorator to trigger action s in third party systems # m…" at bounding box center [326, 129] width 310 height 242
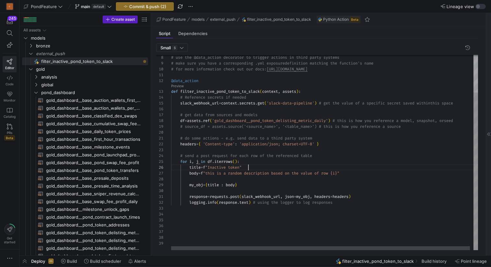
scroll to position [29, 77]
click at [314, 150] on div "# use the @data_action decorator to trigger action s in third party systems # m…" at bounding box center [326, 129] width 310 height 242
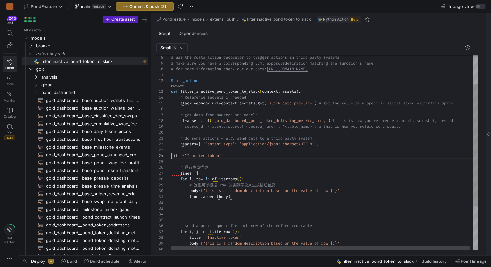
scroll to position [18, 0]
click at [171, 155] on div "# use the @data_action decorator to trigger action s in third party systems # m…" at bounding box center [326, 164] width 310 height 312
click at [225, 166] on div "# use the @data_action decorator to trigger action s in third party systems # m…" at bounding box center [326, 164] width 310 height 312
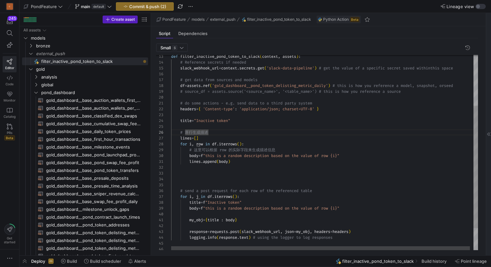
click at [238, 168] on div "def filter_inactive_pond_token_to_slack ( context , assets ) : # Reference secr…" at bounding box center [326, 129] width 310 height 312
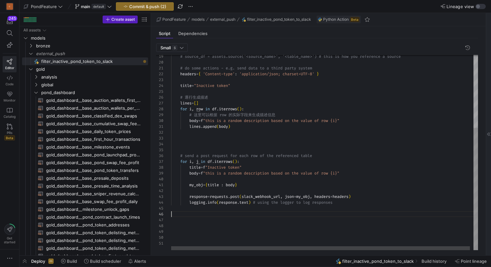
click at [231, 216] on div "# source_df = assets.source('<source_name>', '<tab le_name>') # this is how you…" at bounding box center [326, 94] width 310 height 312
type textarea "lines.append(body) # send a post request for each row of the referenced table f…"
click at [241, 145] on div "# source_df = assets.source('<source_name>', '<tab le_name>') # this is how you…" at bounding box center [326, 94] width 310 height 312
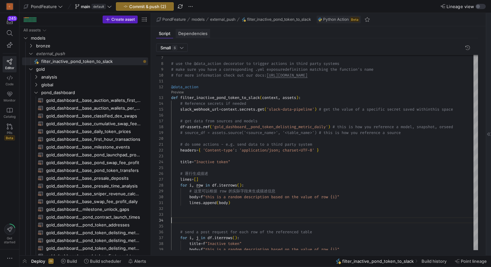
click at [193, 32] on span "Dependencies" at bounding box center [192, 33] width 29 height 4
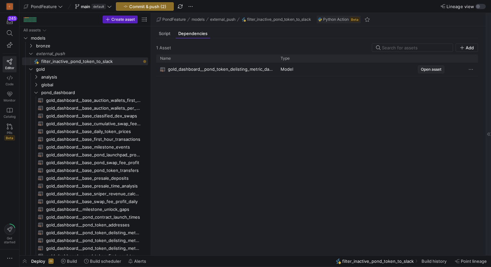
click at [427, 68] on span "Open asset" at bounding box center [431, 69] width 20 height 5
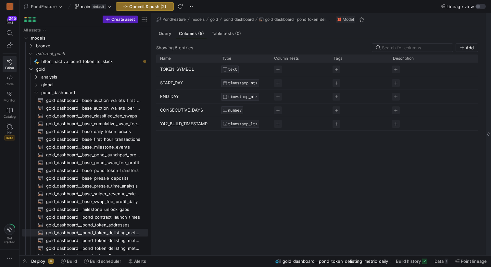
drag, startPoint x: 192, startPoint y: 143, endPoint x: 154, endPoint y: 70, distance: 82.6
click at [154, 70] on div "Showing 5 entries Add Drag here to set row groups Drag here to set column label…" at bounding box center [317, 144] width 332 height 212
drag, startPoint x: 160, startPoint y: 65, endPoint x: 171, endPoint y: 91, distance: 28.5
click at [171, 91] on div "TOKEN_SYMBOL TEXT START_DAY TIMESTAMP_NTZ END_DAY TIMESTAMP_NTZ CONSECUTIVE_DAY…" at bounding box center [317, 97] width 322 height 68
click at [165, 33] on span "Query" at bounding box center [165, 33] width 12 height 4
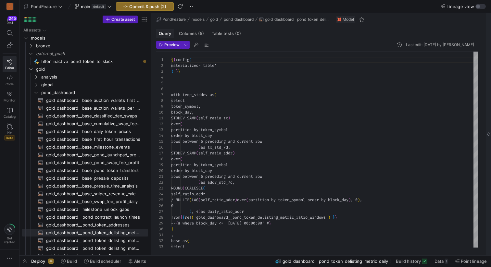
scroll to position [58, 0]
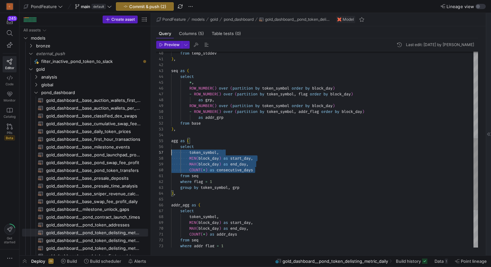
scroll to position [35, 0]
drag, startPoint x: 264, startPoint y: 170, endPoint x: 163, endPoint y: 153, distance: 102.7
click at [171, 153] on div "token_symbol , MIN ( block_day ) as start_day , MAX ( block_day ) as end_day , …" at bounding box center [324, 82] width 307 height 531
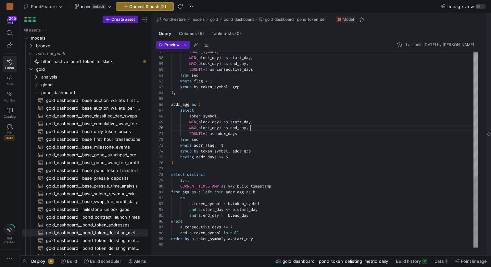
type textarea "from seq where flag = 1 group by token_symbol, grp ), addr_agg as ( select toke…"
click at [100, 60] on span "filter_inactive_pond_token_to_slack​​​​​" at bounding box center [90, 61] width 99 height 7
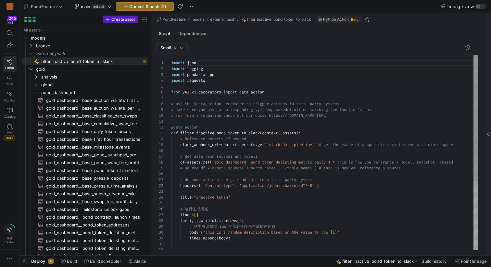
scroll to position [58, 0]
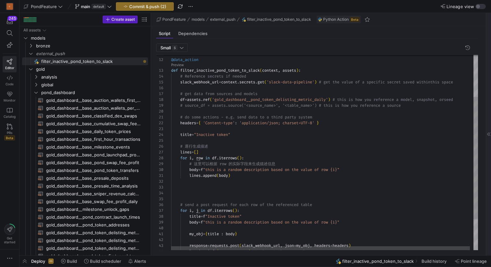
click at [201, 134] on div "@data_action def filter_inactive_pond_token_to_slack ( context , assets ) : # R…" at bounding box center [326, 143] width 310 height 312
click at [202, 134] on div "@data_action def filter_inactive_pond_token_to_slack ( context , assets ) : # R…" at bounding box center [326, 143] width 310 height 312
click at [204, 134] on div "@data_action def filter_inactive_pond_token_to_slack ( context , assets ) : # R…" at bounding box center [326, 143] width 310 height 312
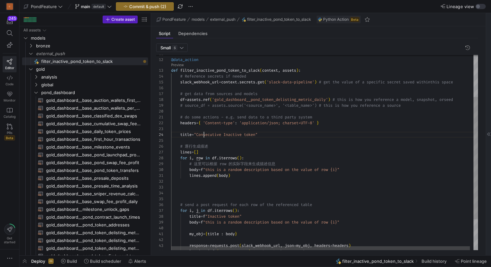
click at [252, 134] on div "@data_action def filter_inactive_pond_token_to_slack ( context , assets ) : # R…" at bounding box center [326, 143] width 310 height 312
click at [263, 134] on div "@data_action def filter_inactive_pond_token_to_slack ( context , assets ) : # R…" at bounding box center [326, 143] width 310 height 312
click at [279, 134] on div "@data_action def filter_inactive_pond_token_to_slack ( context , assets ) : # R…" at bounding box center [326, 143] width 310 height 312
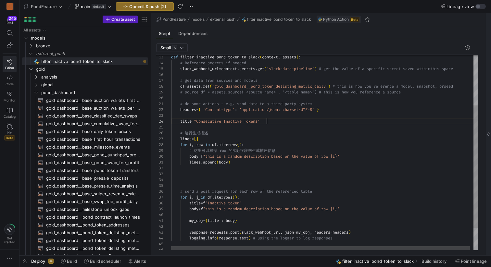
click at [359, 156] on div "# source_df = assets.source('<source_name>', '<tab le_name>') # this is how you…" at bounding box center [326, 130] width 310 height 312
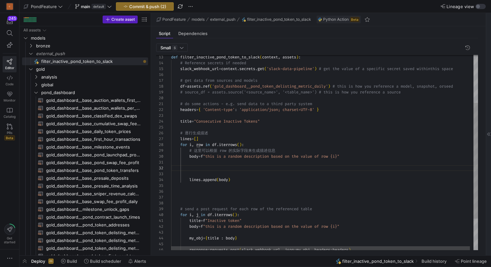
scroll to position [18, 2]
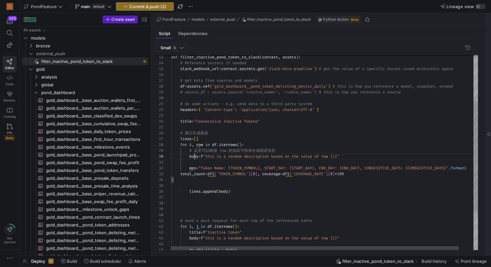
click at [194, 157] on div "# source_df = assets.source('<source_name>', '<tab le_name>') # this is how you…" at bounding box center [332, 144] width 322 height 341
click at [194, 167] on div "# source_df = assets.source('<source_name>', '<tab le_name>') # this is how you…" at bounding box center [332, 144] width 322 height 341
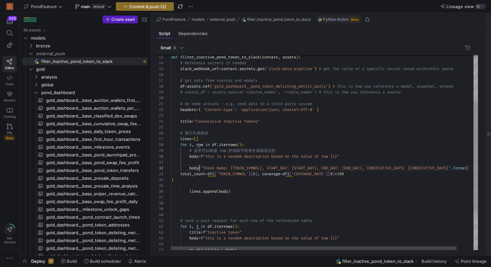
click at [208, 156] on div "# source_df = assets.source('<source_name>', '<tab le_name>') # this is how you…" at bounding box center [333, 144] width 325 height 341
click at [207, 168] on div "# source_df = assets.source('<source_name>', '<tab le_name>') # this is how you…" at bounding box center [333, 144] width 325 height 341
click at [187, 182] on div "# source_df = assets.source('<source_name>', '<tab le_name>') # this is how you…" at bounding box center [334, 144] width 327 height 341
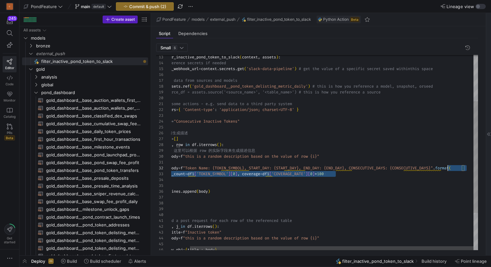
click at [448, 167] on div "# source_df = assets.source('<source_name>', '<tab le_name>') # this is how you…" at bounding box center [314, 144] width 327 height 341
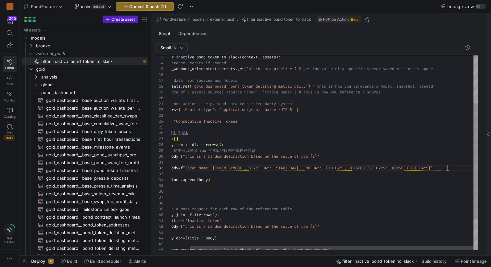
scroll to position [6, 294]
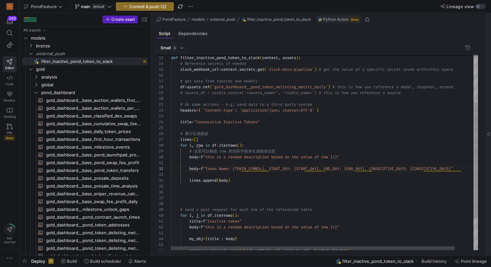
click at [250, 170] on div "# source_df = assets.source('<source_name>', '<tab le_name>') # this is how you…" at bounding box center [334, 140] width 327 height 330
click at [202, 147] on div "# source_df = assets.source('<source_name>', '<tab le_name>') # this is how you…" at bounding box center [334, 140] width 327 height 330
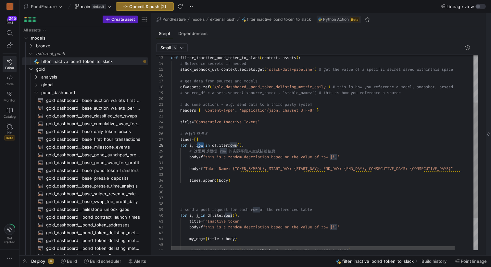
click at [250, 170] on div "# source_df = assets.source('<source_name>', '<tab le_name>') # this is how you…" at bounding box center [334, 140] width 327 height 330
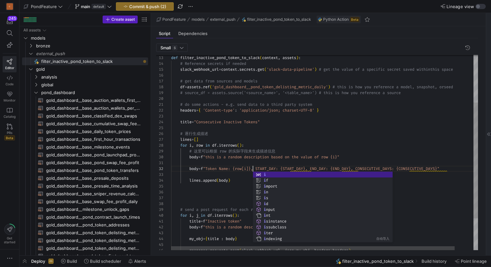
scroll to position [0, 0]
click at [321, 161] on div "# source_df = assets.source('<source_name>', '<tab le_name>') # this is how you…" at bounding box center [334, 140] width 327 height 330
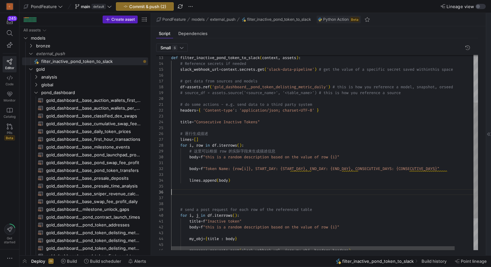
scroll to position [29, 0]
click at [219, 191] on div "# source_df = assets.source('<source_name>', '<tab le_name>') # this is how you…" at bounding box center [334, 140] width 327 height 330
click at [255, 174] on div "# source_df = assets.source('<source_name>', '<tab le_name>') # this is how you…" at bounding box center [334, 140] width 327 height 330
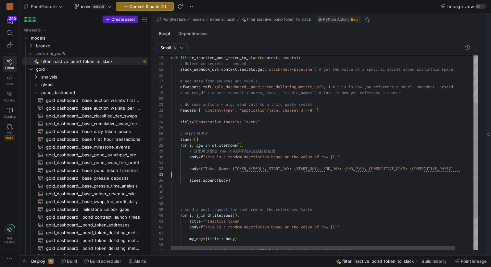
click at [328, 139] on div "# source_df = assets.source('<source_name>', '<tab le_name>') # this is how you…" at bounding box center [334, 140] width 327 height 330
click at [306, 138] on div "# source_df = assets.source('<source_name>', '<tab le_name>') # this is how you…" at bounding box center [334, 140] width 327 height 330
click at [290, 134] on div "# source_df = assets.source('<source_name>', '<tab le_name>') # this is how you…" at bounding box center [334, 140] width 327 height 330
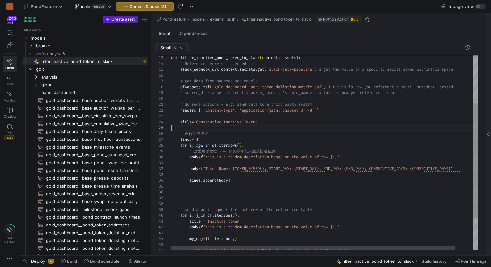
click at [279, 127] on div "# source_df = assets.source('<source_name>', '<tab le_name>') # this is how you…" at bounding box center [334, 140] width 327 height 330
click at [180, 68] on div "# source_df = assets.source('<source_name>', '<tab le_name>') # this is how you…" at bounding box center [334, 140] width 327 height 330
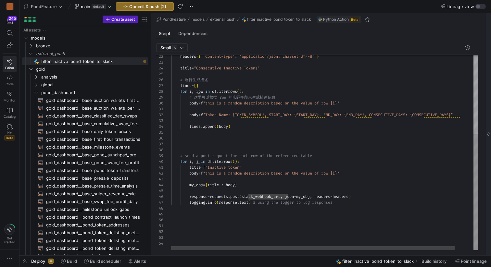
click at [232, 139] on div "headers = { 'Content-type' : 'application/json; charset=UTF-8' } title = "Conse…" at bounding box center [334, 86] width 327 height 330
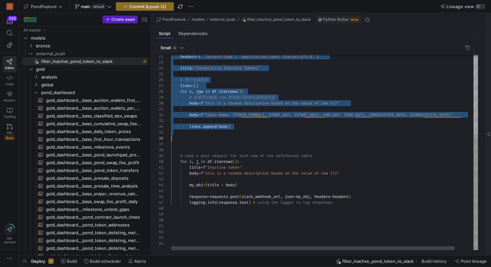
click at [239, 126] on div "headers = { 'Content-type' : 'application/json; charset=UTF-8' } title = "Conse…" at bounding box center [334, 86] width 327 height 330
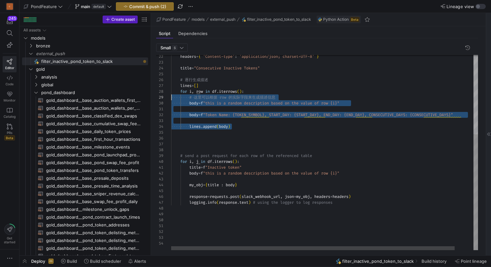
scroll to position [41, 0]
drag, startPoint x: 241, startPoint y: 128, endPoint x: 157, endPoint y: 94, distance: 91.1
click at [171, 94] on div "headers = { 'Content-type' : 'application/json; charset=UTF-8' } title = "Conse…" at bounding box center [334, 86] width 327 height 330
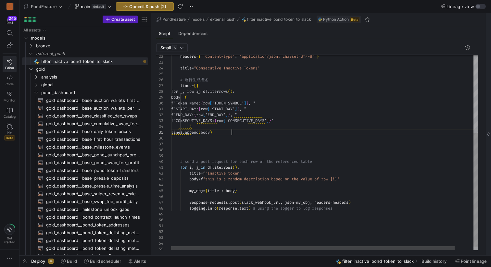
scroll to position [23, 61]
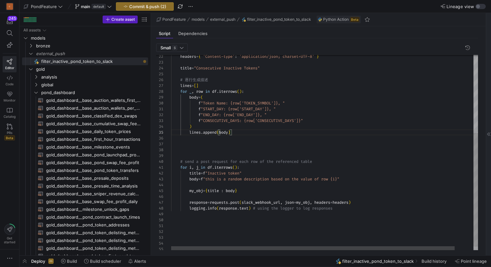
click at [245, 135] on div "headers = { 'Content-type' : 'application/json; charset=UTF-8' } title = "Conse…" at bounding box center [334, 88] width 327 height 335
click at [242, 144] on div "headers = { 'Content-type' : 'application/json; charset=UTF-8' } title = "Conse…" at bounding box center [334, 88] width 327 height 335
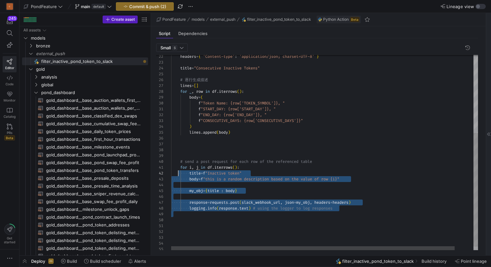
scroll to position [53, 0]
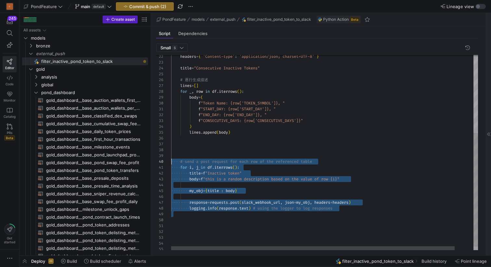
drag, startPoint x: 209, startPoint y: 219, endPoint x: 169, endPoint y: 159, distance: 71.5
click at [171, 159] on div "headers = { 'Content-type' : 'application/json; charset=UTF-8' } title = "Conse…" at bounding box center [334, 88] width 327 height 335
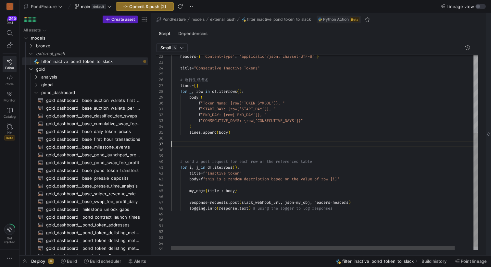
scroll to position [35, 0]
click at [226, 144] on div "headers = { 'Content-type' : 'application/json; charset=UTF-8' } title = "Conse…" at bounding box center [334, 88] width 327 height 335
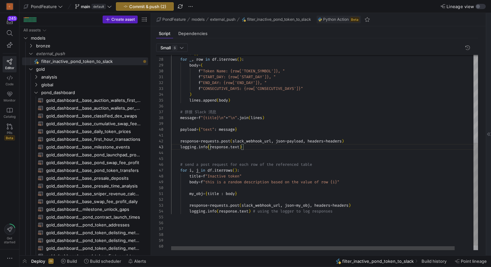
scroll to position [23, 0]
click at [211, 156] on div "lines = [ ] for _ , row in [GEOGRAPHIC_DATA] . iterrows ( ) : body = ( f "Token…" at bounding box center [334, 74] width 327 height 371
click at [217, 230] on div "lines = [ ] for _ , row in [GEOGRAPHIC_DATA] . iterrows ( ) : body = ( f "Token…" at bounding box center [334, 74] width 327 height 371
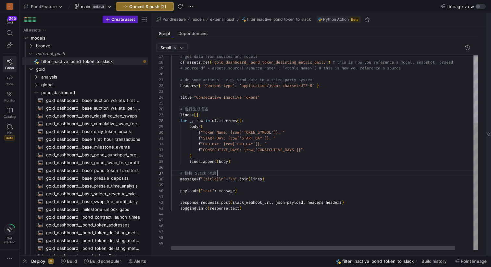
scroll to position [35, 46]
click at [228, 174] on div "lines = [ ] for _ , row in [GEOGRAPHIC_DATA] . iterrows ( ) : body = ( f "Token…" at bounding box center [334, 100] width 327 height 300
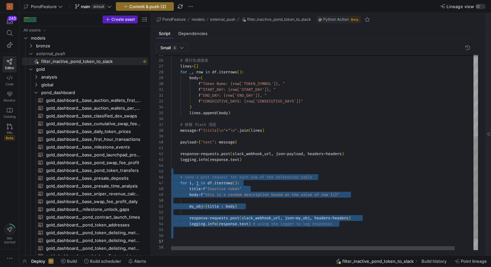
click at [250, 172] on div "lines = [ ] for _ , row in [GEOGRAPHIC_DATA] . iterrows ( ) : body = ( f "Token…" at bounding box center [334, 86] width 327 height 371
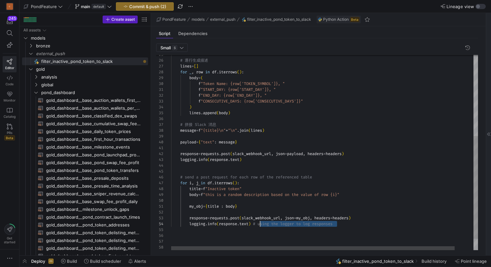
scroll to position [18, 84]
drag, startPoint x: 346, startPoint y: 227, endPoint x: 255, endPoint y: 223, distance: 91.7
click at [255, 223] on div "lines = [ ] for _ , row in [GEOGRAPHIC_DATA] . iterrows ( ) : body = ( f "Token…" at bounding box center [334, 86] width 327 height 371
click at [257, 160] on div "lines = [ ] for _ , row in [GEOGRAPHIC_DATA] . iterrows ( ) : body = ( f "Token…" at bounding box center [334, 86] width 327 height 371
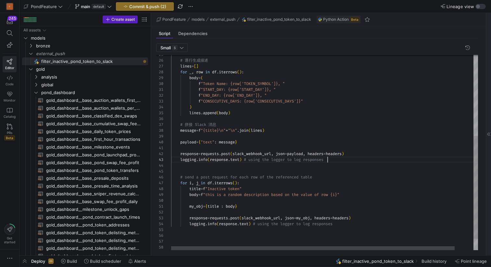
click at [272, 176] on div "lines = [ ] for _ , row in [GEOGRAPHIC_DATA] . iterrows ( ) : body = ( f "Token…" at bounding box center [334, 86] width 327 height 371
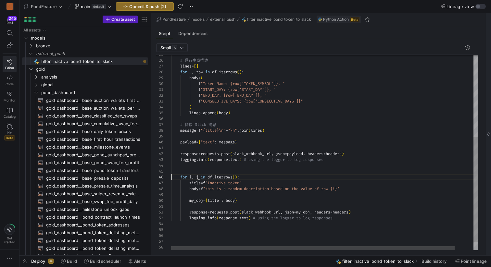
scroll to position [0, 0]
click at [259, 150] on div "lines = [ ] for _ , row in [GEOGRAPHIC_DATA] . iterrows ( ) : body = ( f "Token…" at bounding box center [334, 83] width 327 height 365
click at [269, 141] on div "lines = [ ] for _ , row in [GEOGRAPHIC_DATA] . iterrows ( ) : body = ( f "Token…" at bounding box center [334, 83] width 327 height 365
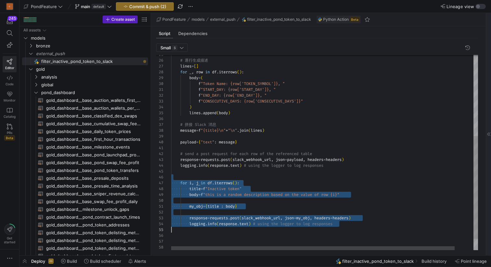
scroll to position [29, 0]
drag, startPoint x: 213, startPoint y: 178, endPoint x: 239, endPoint y: 231, distance: 58.7
click at [239, 231] on div "lines = [ ] for _ , row in [GEOGRAPHIC_DATA] . iterrows ( ) : body = ( f "Token…" at bounding box center [334, 86] width 327 height 371
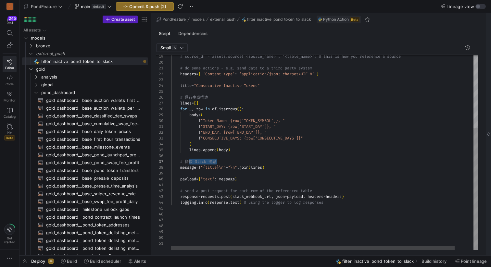
scroll to position [35, 14]
drag, startPoint x: 214, startPoint y: 159, endPoint x: 185, endPoint y: 161, distance: 29.0
click at [185, 161] on div "lines = [ ] for _ , row in [GEOGRAPHIC_DATA] . iterrows ( ) : body = ( f "Token…" at bounding box center [334, 94] width 327 height 312
click at [204, 161] on div "lines = [ ] for _ , row in [GEOGRAPHIC_DATA] . iterrows ( ) : body = ( f "Token…" at bounding box center [334, 94] width 327 height 312
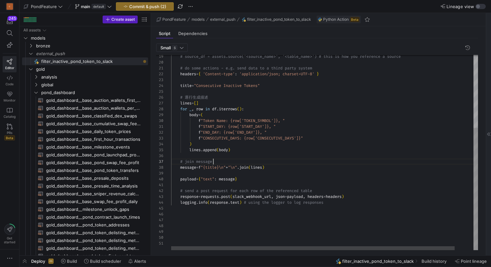
click at [251, 162] on div "lines = [ ] for _ , row in [GEOGRAPHIC_DATA] . iterrows ( ) : body = ( f "Token…" at bounding box center [334, 94] width 327 height 312
click at [243, 156] on div "lines = [ ] for _ , row in [GEOGRAPHIC_DATA] . iterrows ( ) : body = ( f "Token…" at bounding box center [334, 94] width 327 height 312
click at [242, 160] on div "lines = [ ] for _ , row in [GEOGRAPHIC_DATA] . iterrows ( ) : body = ( f "Token…" at bounding box center [334, 94] width 327 height 312
click at [263, 185] on div "lines = [ ] for _ , row in [GEOGRAPHIC_DATA] . iterrows ( ) : body = ( f "Token…" at bounding box center [334, 94] width 327 height 312
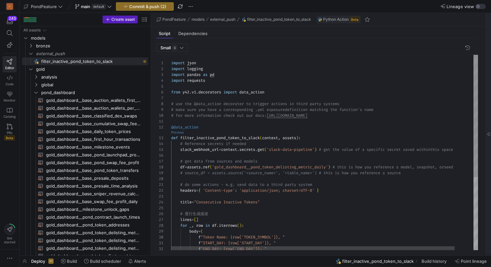
click at [177, 133] on link "Preview" at bounding box center [177, 133] width 13 height 4
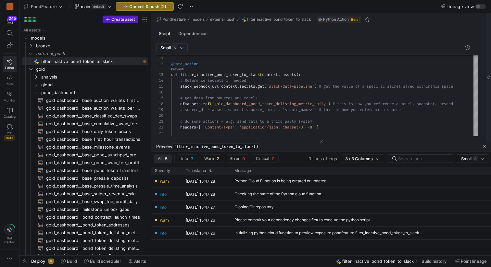
type textarea "# send a post request for each row of the referenced table response = [DOMAIN_N…"
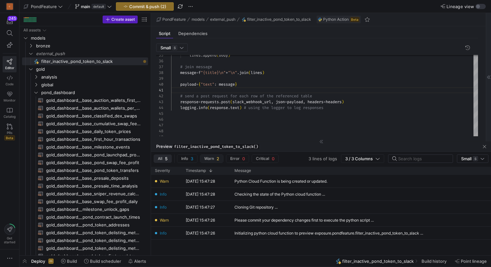
click at [213, 158] on span "Warn" at bounding box center [209, 159] width 10 height 5
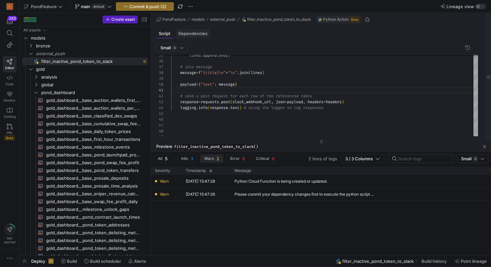
click at [200, 33] on span "Dependencies" at bounding box center [192, 33] width 29 height 4
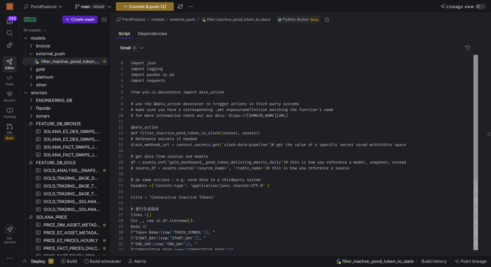
scroll to position [58, 0]
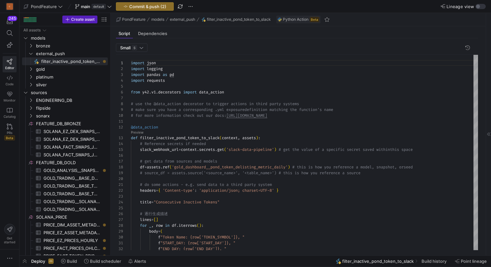
click at [237, 4] on y42-top-nav "PondFeature main default Commit & push (2) Lineage view" at bounding box center [255, 6] width 472 height 13
click at [30, 69] on icon "Press SPACE to select this row." at bounding box center [31, 69] width 5 height 4
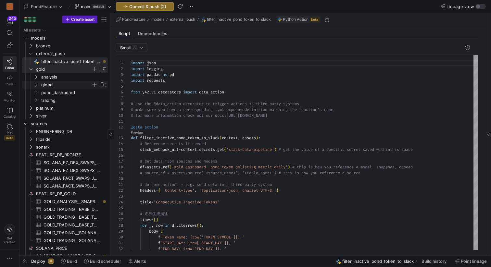
click at [36, 85] on icon "Press SPACE to select this row." at bounding box center [36, 85] width 5 height 4
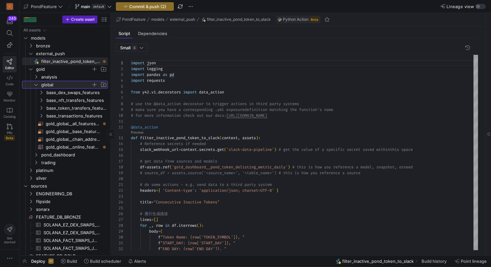
click at [36, 85] on icon at bounding box center [36, 85] width 5 height 4
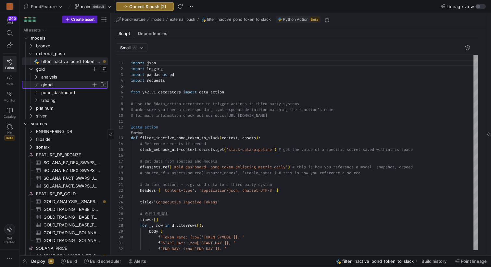
click at [36, 85] on icon at bounding box center [36, 85] width 5 height 4
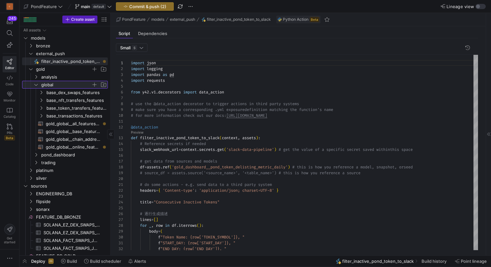
click at [36, 85] on icon at bounding box center [36, 85] width 5 height 4
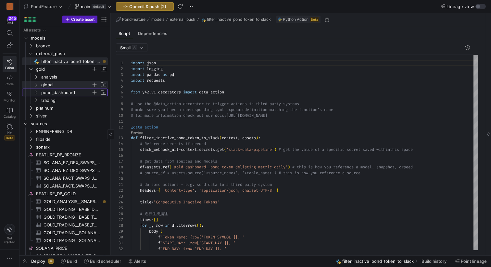
click at [37, 90] on y42-icon "Press SPACE to select this row." at bounding box center [35, 92] width 5 height 5
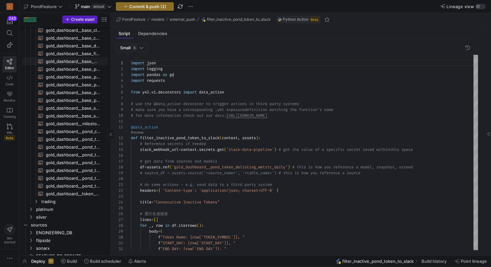
scroll to position [105, 0]
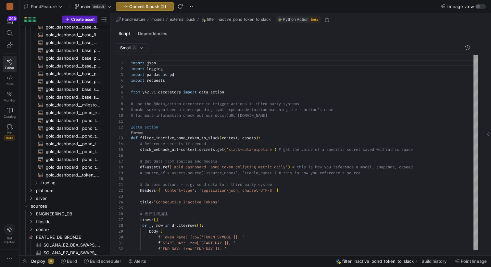
click at [315, 7] on y42-top-nav "PondFeature main default Commit & push (2) Lineage view" at bounding box center [255, 6] width 472 height 13
click at [76, 128] on span "gold_dashboard__pond_token_delisting_metric_daily​​​​​​​​​​" at bounding box center [73, 128] width 55 height 7
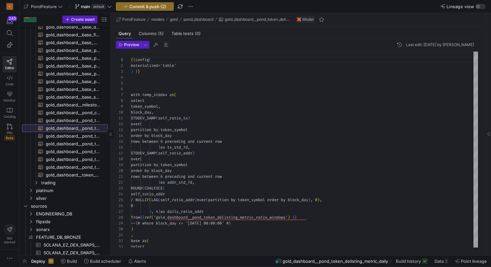
scroll to position [58, 0]
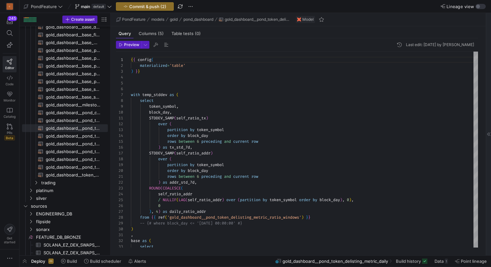
click at [487, 135] on icon at bounding box center [488, 134] width 3 height 4
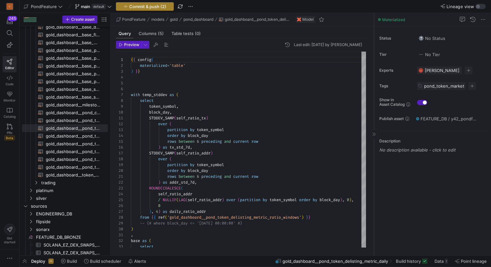
click at [152, 6] on span "Commit & push (2)" at bounding box center [147, 6] width 37 height 5
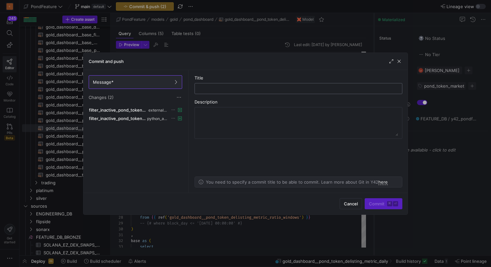
click at [223, 91] on input "text" at bounding box center [298, 88] width 197 height 5
click at [218, 89] on input "added logic to push message to slack" at bounding box center [298, 88] width 197 height 5
click at [247, 89] on input "added logic to push message to slack" at bounding box center [298, 88] width 197 height 5
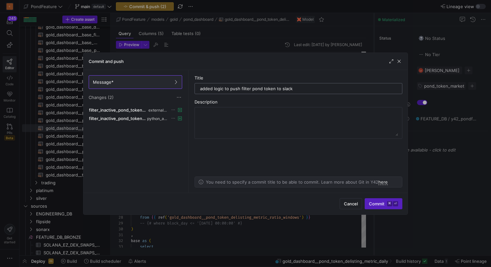
drag, startPoint x: 273, startPoint y: 90, endPoint x: 240, endPoint y: 88, distance: 32.8
click at [240, 88] on input "added logic to push filter pond token to slack" at bounding box center [298, 88] width 197 height 5
type input "added logic to push message to slack"
click at [376, 204] on span "Commit ⌘ ⏎" at bounding box center [383, 203] width 29 height 5
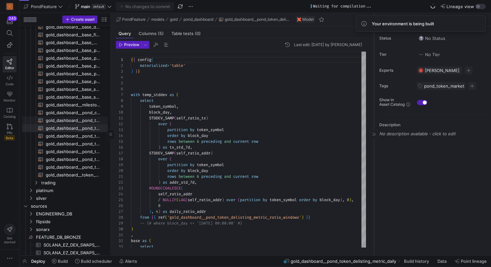
scroll to position [0, 0]
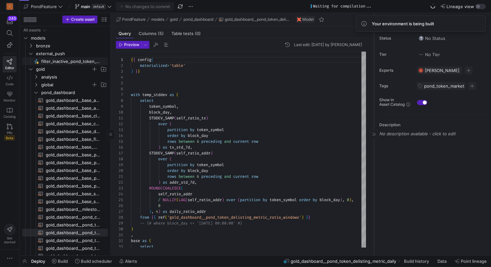
click at [82, 59] on span "filter_inactive_pond_token_to_slack​​​​​" at bounding box center [70, 61] width 59 height 7
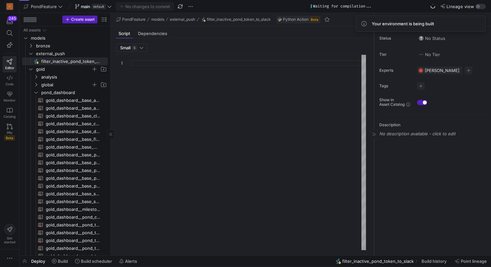
type textarea "import json import logging import pandas as pd import requests from y42.v1.deco…"
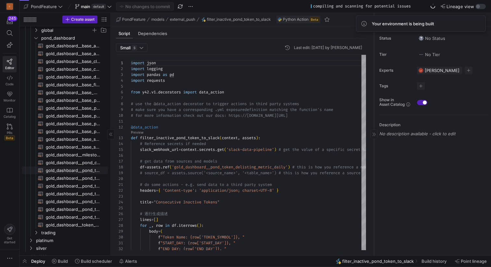
scroll to position [58, 0]
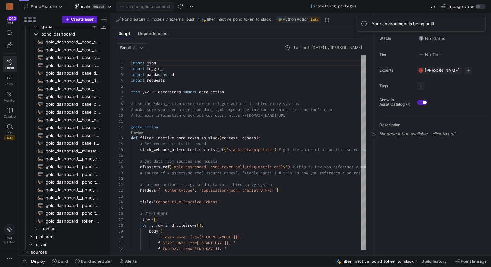
click at [271, 6] on y42-top-nav "PondFeature main default No changes to commit installing packages Lineage view" at bounding box center [255, 6] width 472 height 13
click at [77, 175] on span "gold_dashboard__pond_token_delisting_metric_daily​​​​​​​​​​" at bounding box center [73, 174] width 55 height 7
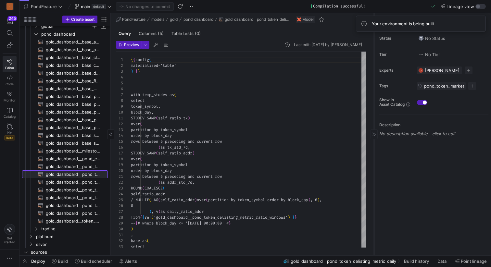
scroll to position [58, 0]
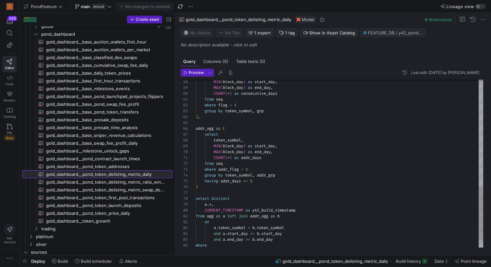
drag, startPoint x: 111, startPoint y: 144, endPoint x: 175, endPoint y: 143, distance: 64.6
click at [175, 143] on as-split "Create asset Drag here to set row groups Drag here to set column labels Group 1…" at bounding box center [255, 134] width 472 height 243
click at [131, 183] on span "gold_dashboard__pond_token_delisting_metric_ratio_windows​​​​​​​​​​" at bounding box center [105, 182] width 119 height 7
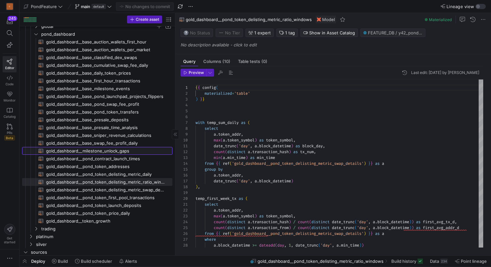
click at [127, 153] on span "gold_dashboard__milestone_unlock_gaps​​​​​​​​​​" at bounding box center [105, 150] width 119 height 7
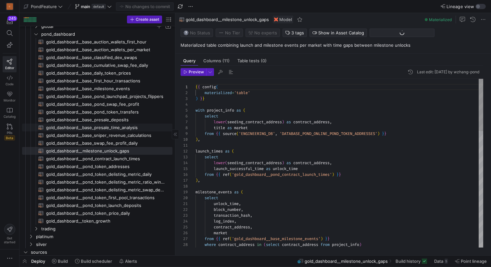
click at [115, 109] on span "gold_dashboard__base_pond_token_transfers​​​​​​​​​​" at bounding box center [105, 111] width 119 height 7
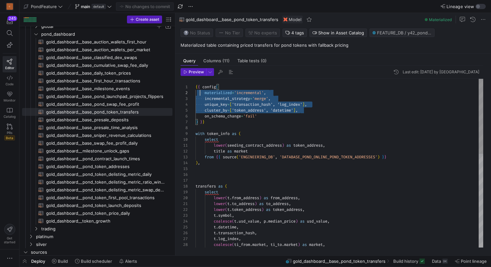
scroll to position [6, 0]
drag, startPoint x: 312, startPoint y: 111, endPoint x: 196, endPoint y: 93, distance: 117.4
click at [196, 93] on div "{ { config ( materialized = 'incremental' , incremental_strategy = 'merge' , un…" at bounding box center [339, 268] width 288 height 379
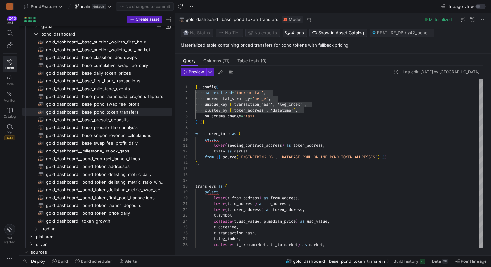
click at [367, 4] on div "Lineage view" at bounding box center [414, 7] width 143 height 6
click at [134, 175] on span "gold_dashboard__pond_token_delisting_metric_daily​​​​​​​​​​" at bounding box center [105, 174] width 119 height 7
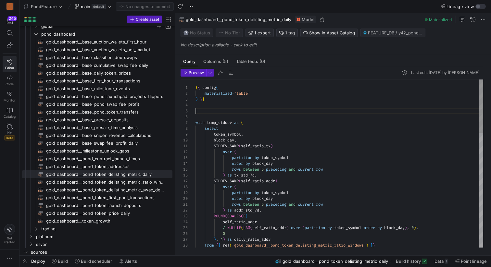
scroll to position [23, 0]
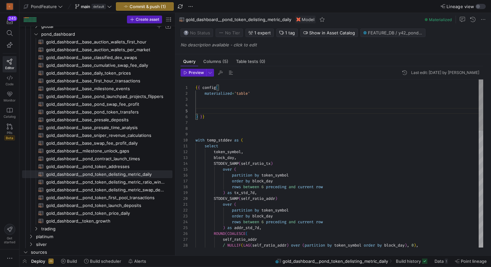
scroll to position [12, 0]
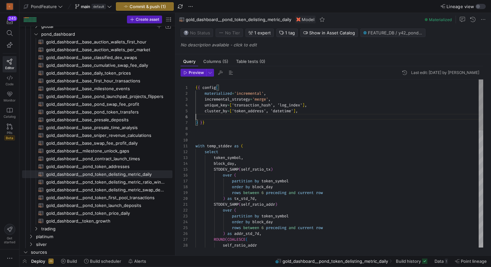
scroll to position [23, 105]
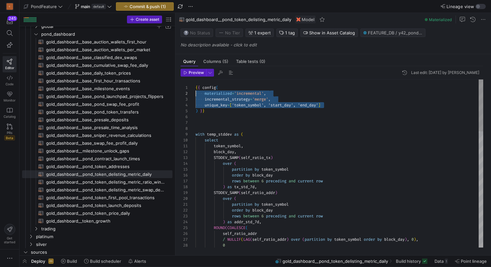
scroll to position [6, 0]
drag, startPoint x: 337, startPoint y: 107, endPoint x: 186, endPoint y: 95, distance: 151.5
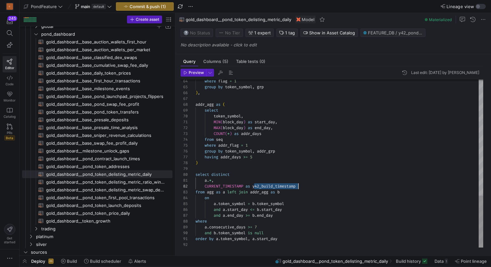
scroll to position [6, 103]
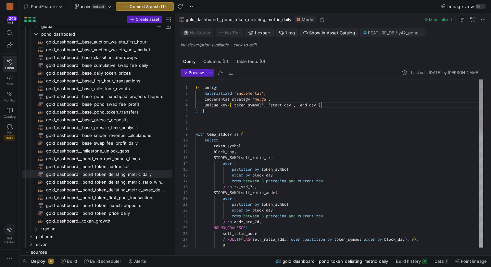
scroll to position [18, 126]
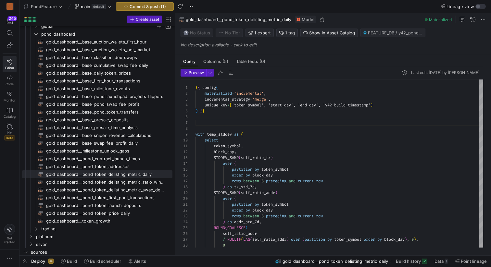
type textarea "{{ config( materialized='incremental', incremental_strategy='merge', unique_key…"
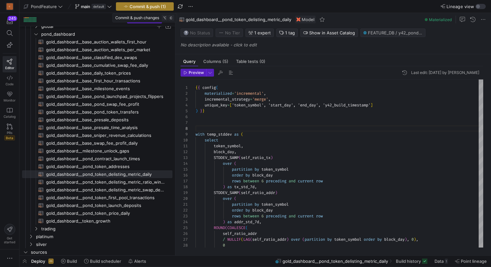
click at [153, 7] on span "Commit & push (1)" at bounding box center [148, 6] width 36 height 5
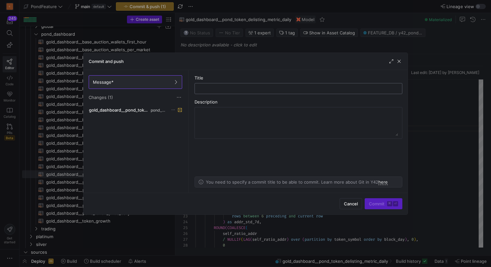
click at [229, 83] on div at bounding box center [298, 88] width 197 height 10
click at [224, 88] on input "text" at bounding box center [298, 88] width 197 height 5
type input "y"
type input "a"
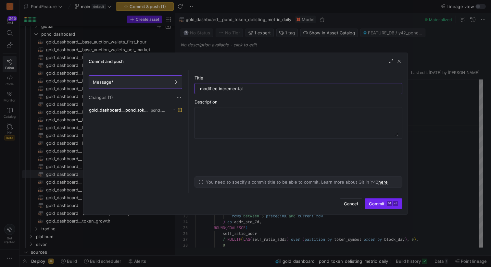
type input "modified incremental"
click at [371, 205] on span "Commit ⌘ ⏎" at bounding box center [383, 203] width 29 height 5
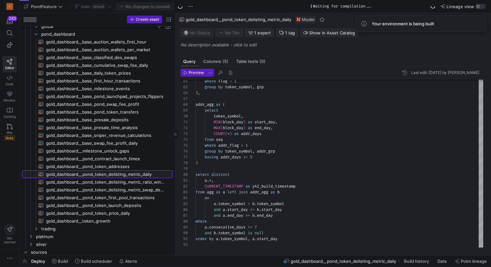
click at [147, 174] on span "gold_dashboard__pond_token_delisting_metric_daily​​​​​​​​​​" at bounding box center [105, 174] width 119 height 7
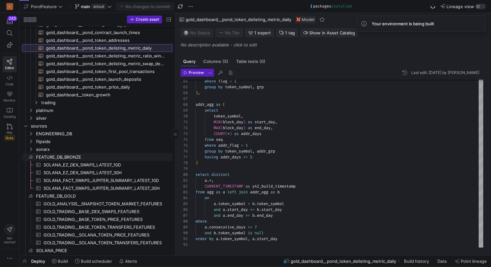
scroll to position [113, 0]
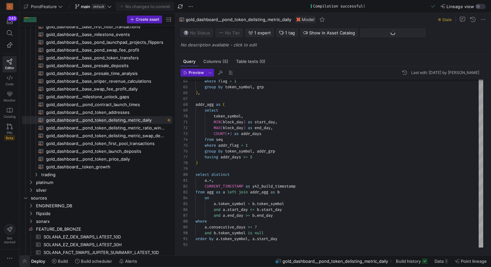
click at [26, 261] on span "button" at bounding box center [24, 261] width 10 height 11
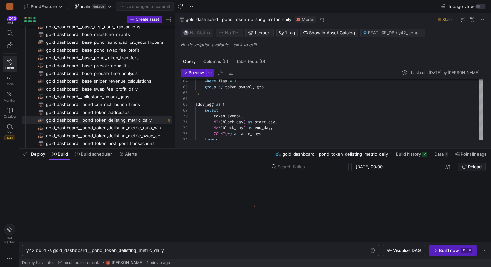
click at [171, 251] on div "y42 build -s gold_dashboard__pond_token_delisting_ metric_daily" at bounding box center [197, 250] width 342 height 5
type textarea "y42 build -s gold_dashboard__pond_token_delisting_metric_daily+"
click at [396, 253] on span "Visualize DAG" at bounding box center [407, 250] width 28 height 5
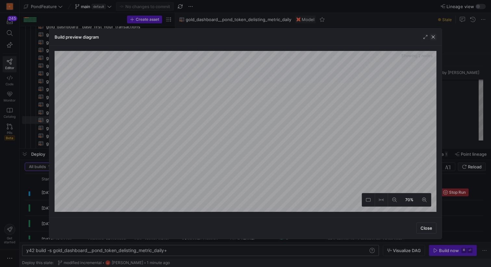
click at [434, 37] on span "button" at bounding box center [433, 37] width 6 height 6
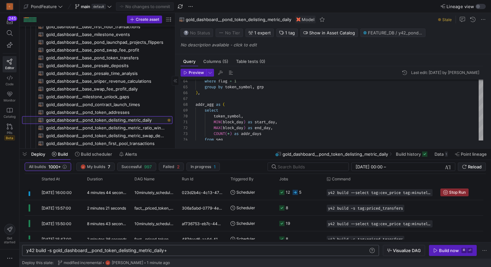
click at [143, 119] on span "gold_dashboard__pond_token_delisting_metric_daily​​​​​​​​​​" at bounding box center [105, 120] width 119 height 7
click at [23, 155] on span "button" at bounding box center [24, 154] width 10 height 11
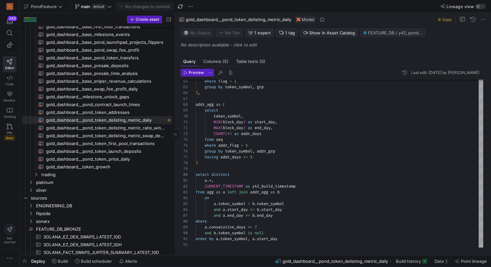
scroll to position [313, 0]
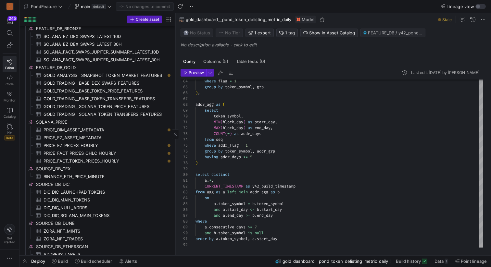
click at [175, 148] on div at bounding box center [175, 134] width 0 height 243
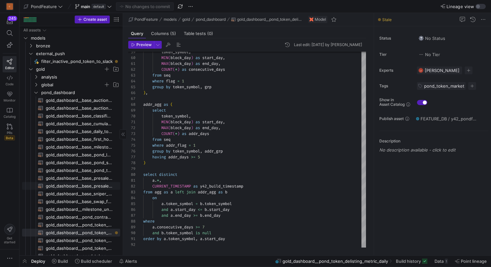
scroll to position [0, 0]
click at [95, 64] on span "filter_inactive_pond_token_to_slack​​​​​" at bounding box center [76, 61] width 71 height 7
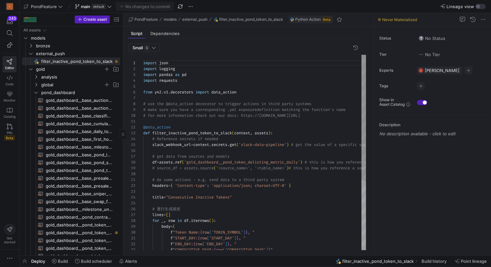
scroll to position [58, 0]
click at [424, 85] on span "button" at bounding box center [421, 86] width 8 height 8
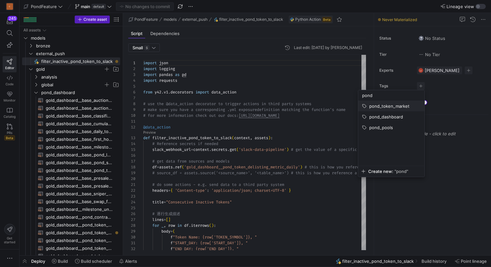
type input "pond"
click at [396, 106] on span "pond_token_market" at bounding box center [389, 106] width 40 height 5
click at [457, 185] on div at bounding box center [245, 133] width 491 height 267
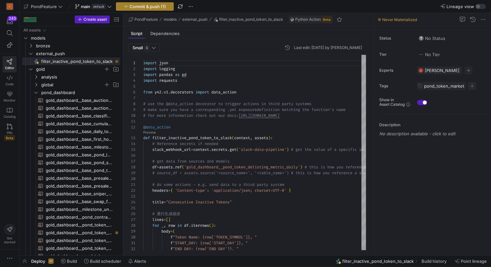
click at [146, 5] on span "Commit & push (1)" at bounding box center [148, 6] width 36 height 5
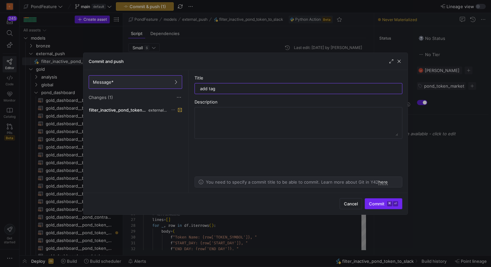
type input "add tag"
click at [377, 203] on span "Commit ⌘ ⏎" at bounding box center [383, 203] width 29 height 5
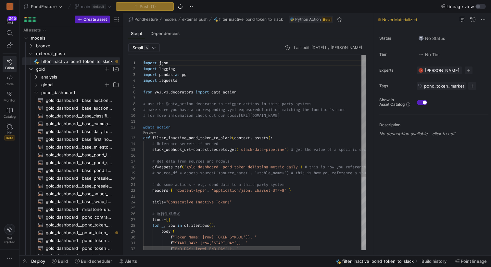
click at [212, 123] on div "import json import logging import pandas as pd import requests from y42 . v1 . …" at bounding box center [298, 211] width 310 height 312
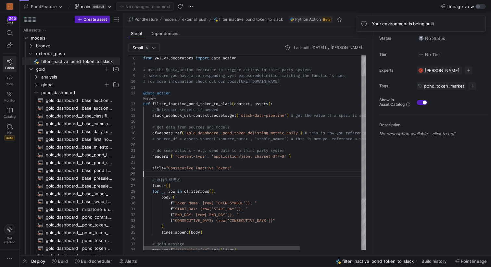
click at [207, 174] on div "# source_df = assets.source('<source_name>', '<tab le_name>') # this is how you…" at bounding box center [298, 177] width 310 height 312
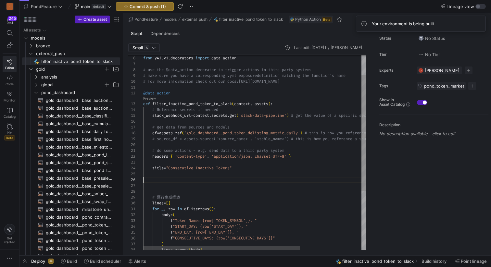
scroll to position [29, 0]
click at [195, 182] on div "# source_df = assets.source('<source_name>', '<tab le_name>') # this is how you…" at bounding box center [298, 186] width 310 height 330
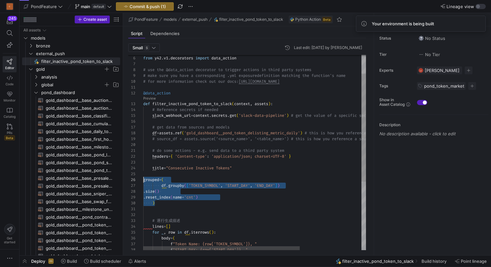
drag, startPoint x: 159, startPoint y: 204, endPoint x: 142, endPoint y: 183, distance: 27.7
click at [143, 183] on div "# source_df = assets.source('<source_name>', '<tab le_name>') # this is how you…" at bounding box center [298, 197] width 310 height 353
click at [202, 180] on div "# source_df = assets.source('<source_name>', '<tab le_name>') # this is how you…" at bounding box center [298, 197] width 310 height 353
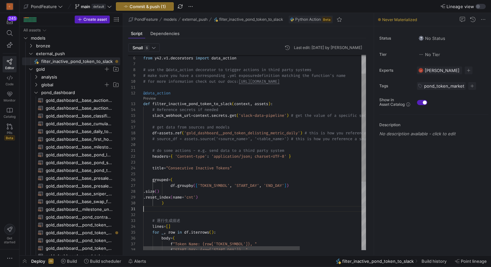
scroll to position [0, 0]
click at [186, 208] on div "# source_df = assets.source('<source_name>', '<tab le_name>') # this is how you…" at bounding box center [298, 197] width 310 height 353
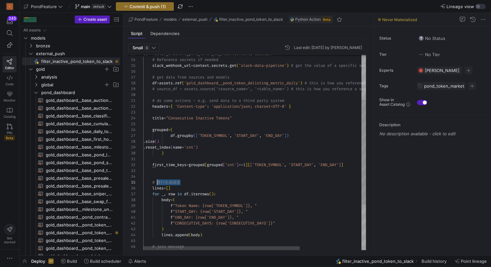
scroll to position [23, 14]
drag, startPoint x: 187, startPoint y: 183, endPoint x: 157, endPoint y: 182, distance: 30.6
click at [157, 182] on div "# source_df = assets.source('<source_name>', '<tab le_name>') # this is how you…" at bounding box center [298, 153] width 310 height 365
click at [201, 173] on div "# source_df = assets.source('<source_name>', '<tab le_name>') # this is how you…" at bounding box center [298, 151] width 310 height 365
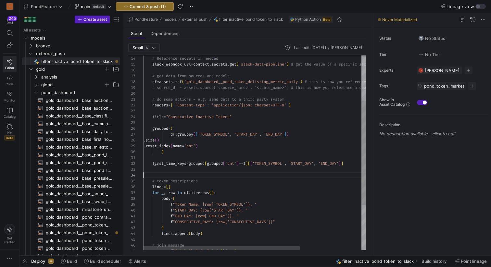
click at [201, 173] on div "# source_df = assets.source('<source_name>', '<tab le_name>') # this is how you…" at bounding box center [298, 151] width 310 height 365
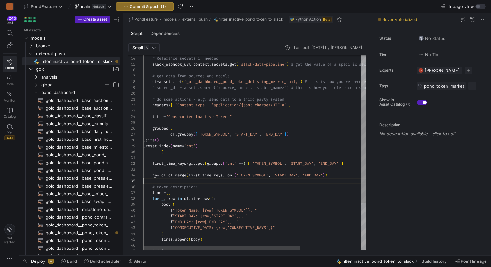
click at [176, 174] on div "# source_df = assets.source('<source_name>', '<tab le_name>') # this is how you…" at bounding box center [298, 154] width 310 height 371
click at [184, 175] on div "# source_df = assets.source('<source_name>', '<tab le_name>') # this is how you…" at bounding box center [298, 154] width 310 height 371
click at [208, 177] on div "# source_df = assets.source('<source_name>', '<tab le_name>') # this is how you…" at bounding box center [298, 154] width 310 height 371
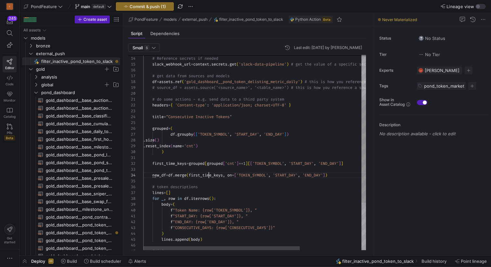
scroll to position [18, 86]
click at [208, 177] on div "# source_df = assets.source('<source_name>', '<tab le_name>') # this is how you…" at bounding box center [298, 154] width 310 height 371
click at [158, 176] on div "# source_df = assets.source('<source_name>', '<tab le_name>') # this is how you…" at bounding box center [298, 154] width 310 height 371
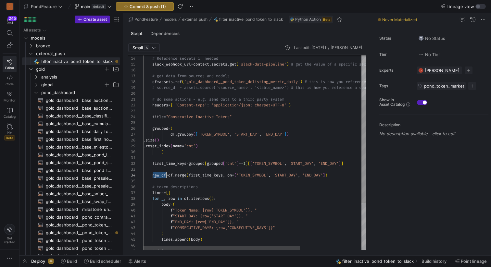
click at [187, 198] on div "# source_df = assets.source('<source_name>', '<tab le_name>') # this is how you…" at bounding box center [298, 154] width 310 height 371
click at [231, 189] on div "# source_df = assets.source('<source_name>', '<tab le_name>') # this is how you…" at bounding box center [298, 154] width 310 height 371
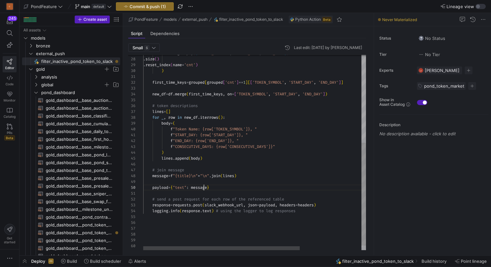
click at [205, 188] on div "# token descriptions lines = [ ] for _ , row in new_df . iterrows ( ) : body = …" at bounding box center [298, 73] width 310 height 371
click at [227, 190] on div "# token descriptions lines = [ ] for _ , row in new_df . iterrows ( ) : body = …" at bounding box center [298, 73] width 310 height 371
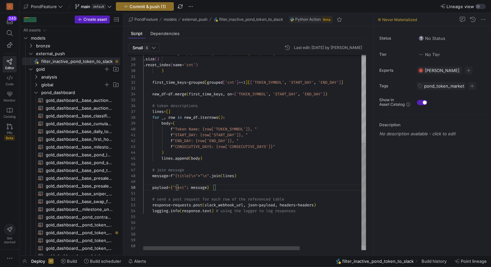
click at [224, 224] on div "# token descriptions lines = [ ] for _ , row in new_df . iterrows ( ) : body = …" at bounding box center [298, 73] width 310 height 371
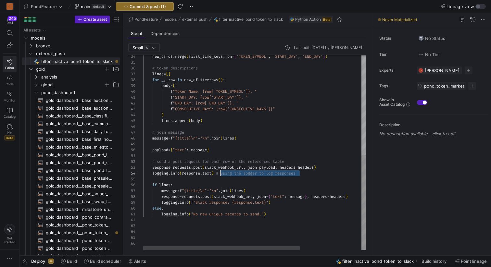
scroll to position [18, 72]
drag, startPoint x: 309, startPoint y: 172, endPoint x: 216, endPoint y: 172, distance: 93.5
click at [216, 172] on div "# token descriptions lines = [ ] for _ , row in new_df . iterrows ( ) : body = …" at bounding box center [298, 51] width 310 height 400
click at [288, 204] on div "# token descriptions lines = [ ] for _ , row in new_df . iterrows ( ) : body = …" at bounding box center [298, 51] width 310 height 400
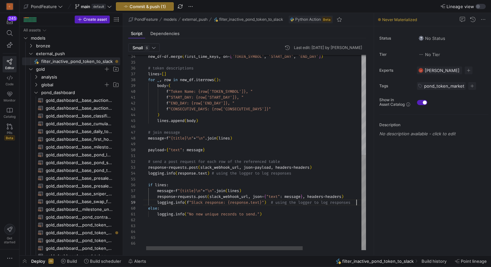
scroll to position [47, 217]
click at [294, 161] on div "# token descriptions lines = [ ] for _ , row in new_df . iterrows ( ) : body = …" at bounding box center [294, 51] width 310 height 400
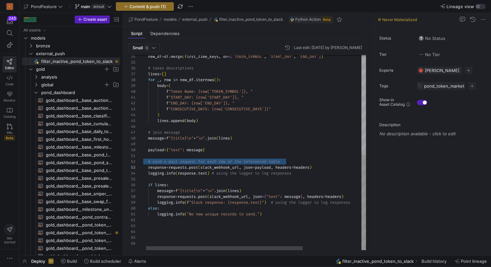
click at [294, 161] on div "# token descriptions lines = [ ] for _ , row in new_df . iterrows ( ) : body = …" at bounding box center [294, 51] width 310 height 400
click at [253, 182] on div "# token descriptions lines = [ ] for _ , row in new_df . iterrows ( ) : body = …" at bounding box center [294, 51] width 310 height 400
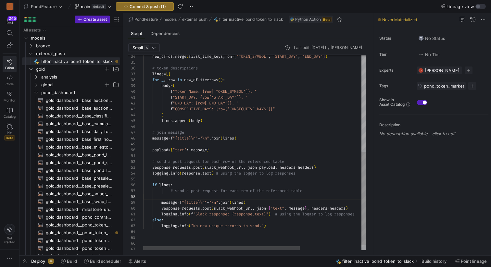
scroll to position [35, 164]
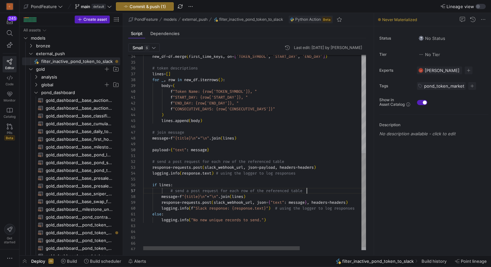
click at [171, 190] on div "# token descriptions lines = [ ] for _ , row in new_df . iterrows ( ) : body = …" at bounding box center [298, 54] width 310 height 406
click at [263, 197] on div "# token descriptions lines = [ ] for _ , row in new_df . iterrows ( ) : body = …" at bounding box center [298, 54] width 310 height 406
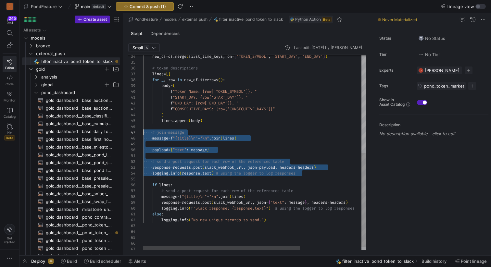
scroll to position [35, 0]
drag, startPoint x: 159, startPoint y: 180, endPoint x: 132, endPoint y: 134, distance: 53.0
click at [143, 134] on div "# token descriptions lines = [ ] for _ , row in new_df . iterrows ( ) : body = …" at bounding box center [298, 54] width 310 height 406
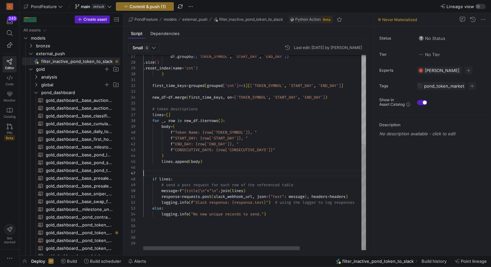
scroll to position [29, 0]
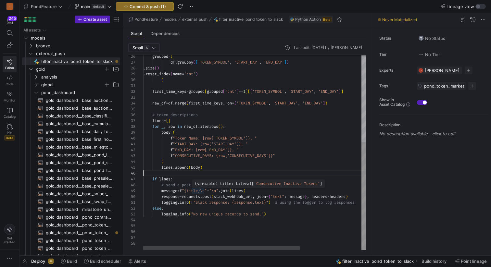
click at [198, 191] on div "# token descriptions lines = [ ] for _ , row in new_df . iterrows ( ) : body = …" at bounding box center [298, 73] width 310 height 353
click at [265, 191] on div "# token descriptions lines = [ ] for _ , row in new_df . iterrows ( ) : body = …" at bounding box center [298, 73] width 310 height 353
click at [247, 193] on div "# token descriptions lines = [ ] for _ , row in new_df . iterrows ( ) : body = …" at bounding box center [298, 73] width 310 height 353
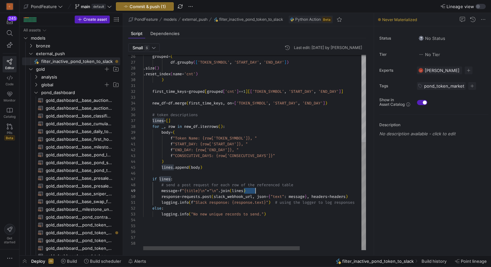
click at [247, 193] on div "# token descriptions lines = [ ] for _ , row in new_df . iterrows ( ) : body = …" at bounding box center [298, 73] width 310 height 353
click at [266, 191] on div "# token descriptions lines = [ ] for _ , row in new_df . iterrows ( ) : body = …" at bounding box center [298, 73] width 310 height 353
click at [278, 208] on div "# token descriptions lines = [ ] for _ , row in new_df . iterrows ( ) : body = …" at bounding box center [298, 73] width 310 height 353
click at [278, 214] on div "# token descriptions lines = [ ] for _ , row in new_df . iterrows ( ) : body = …" at bounding box center [298, 73] width 310 height 353
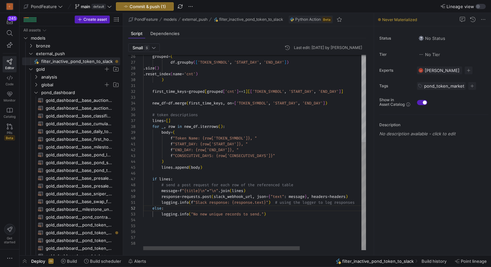
scroll to position [12, 126]
click at [220, 176] on div "# token descriptions lines = [ ] for _ , row in new_df . iterrows ( ) : body = …" at bounding box center [298, 73] width 310 height 353
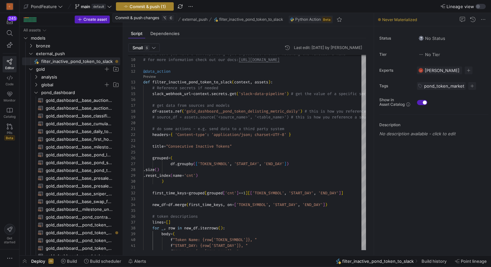
type textarea "f"START_DAY: {row['START_DAY']}, " f"END_DAY: {row['END_DAY']}, " f"CONSECUTIVE…"
click at [149, 7] on span "Commit & push (1)" at bounding box center [148, 6] width 36 height 5
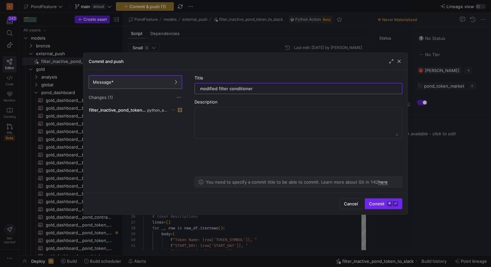
type input "modified filter conditioner"
click at [379, 202] on span "Commit ⌘ ⏎" at bounding box center [383, 203] width 29 height 5
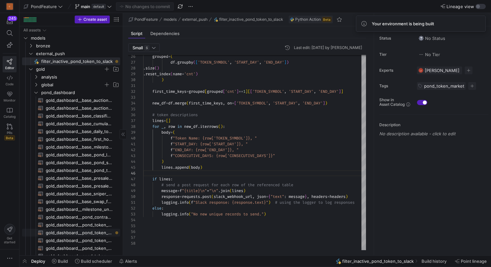
click at [98, 233] on span "gold_dashboard__pond_token_delisting_metric_daily​​​​​​​​​​" at bounding box center [79, 232] width 67 height 7
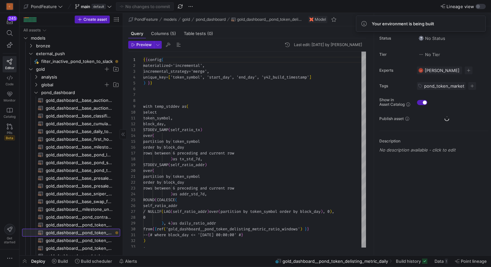
scroll to position [58, 0]
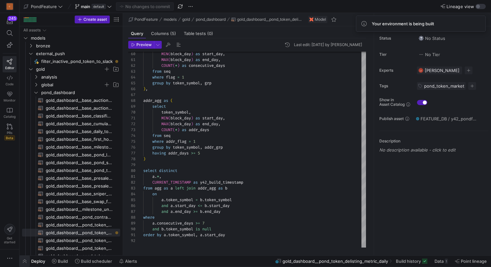
click at [22, 263] on span "button" at bounding box center [24, 261] width 10 height 11
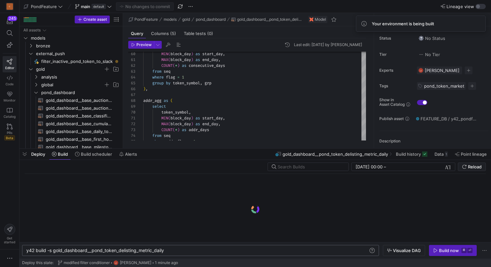
click at [172, 251] on div "y42 build -s gold_dashboard__pond_token_delisting_ metric_daily" at bounding box center [197, 250] width 342 height 5
type textarea "y42 build -s gold_dashboard__pond_token_delisting_metric_daily+"
click at [399, 252] on span "Visualize DAG" at bounding box center [407, 250] width 28 height 5
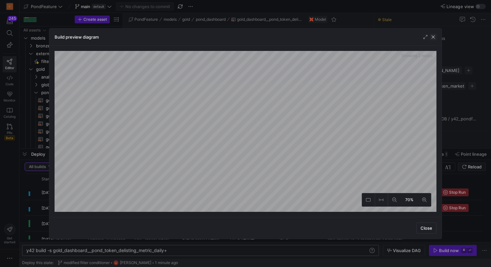
click at [434, 36] on span "button" at bounding box center [433, 37] width 6 height 6
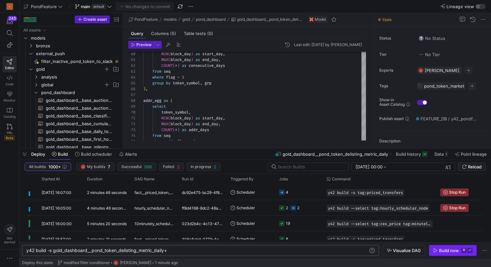
click at [445, 250] on div "Build now" at bounding box center [449, 250] width 20 height 5
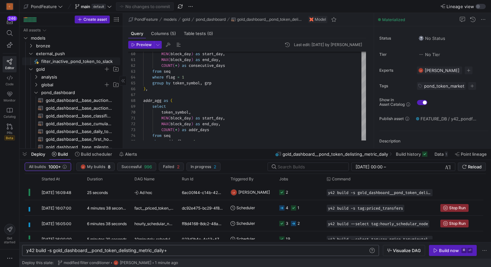
click at [69, 58] on span "filter_inactive_pond_token_to_slack​​​​​" at bounding box center [76, 61] width 71 height 7
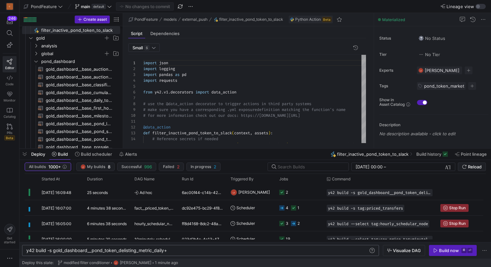
scroll to position [58, 0]
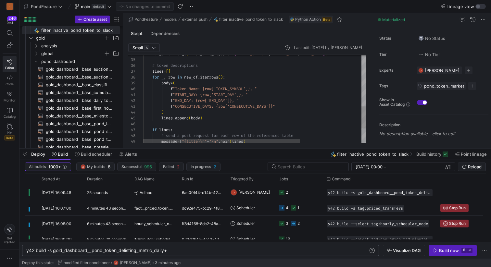
click at [236, 79] on div "f "Token Name: {row['TOKEN_SYMBOL']}, " body = ( for _ , row in new_df . iterro…" at bounding box center [298, 24] width 310 height 353
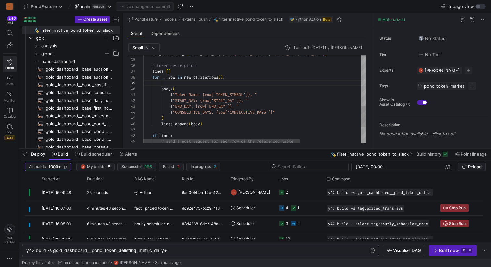
scroll to position [53, 19]
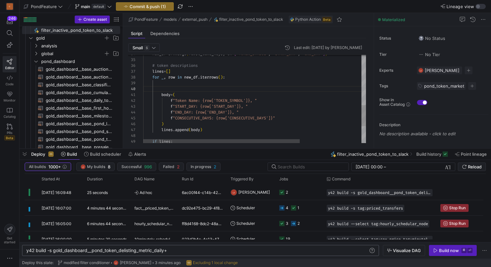
click at [216, 84] on div "f "Token Name: {row['TOKEN_SYMBOL']}, " body = ( for _ , row in new_df . iterro…" at bounding box center [298, 30] width 310 height 365
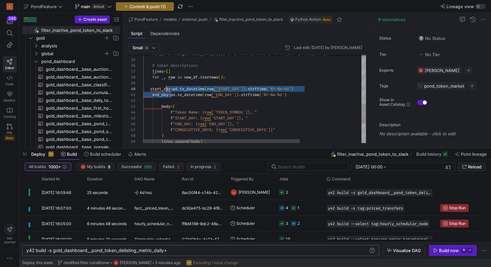
scroll to position [53, 21]
drag, startPoint x: 171, startPoint y: 95, endPoint x: 165, endPoint y: 91, distance: 7.3
click at [165, 91] on div "f "Token Name: {row['TOKEN_SYMBOL']}, " body = ( for _ , row in new_df . iterro…" at bounding box center [298, 36] width 310 height 376
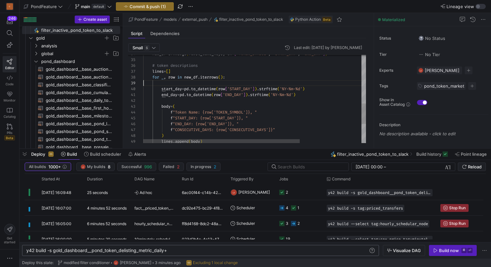
click at [241, 83] on div "f "Token Name: {row['TOKEN_SYMBOL']}, " body = ( for _ , row in new_df . iterro…" at bounding box center [298, 36] width 310 height 376
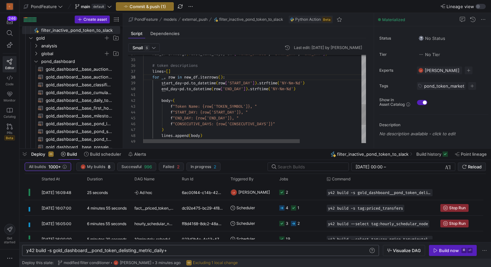
click at [171, 84] on div "f "Token Name: {row['TOKEN_SYMBOL']}, " body = ( for _ , row in new_df . iterro…" at bounding box center [298, 33] width 310 height 371
drag, startPoint x: 242, startPoint y: 111, endPoint x: 205, endPoint y: 112, distance: 36.7
click at [205, 112] on div "f "Token Name: {row['TOKEN_SYMBOL']}, " body = ( for _ , row in new_df . iterro…" at bounding box center [298, 33] width 310 height 371
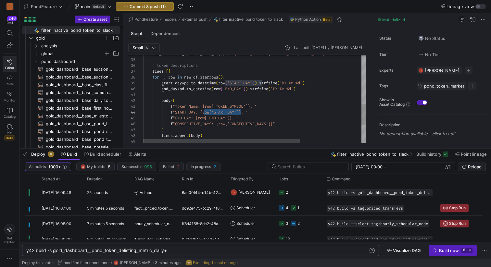
scroll to position [18, 82]
click at [174, 88] on div "f "Token Name: {row['TOKEN_SYMBOL']}, " body = ( for _ , row in new_df . iterro…" at bounding box center [298, 33] width 310 height 371
drag, startPoint x: 232, startPoint y: 118, endPoint x: 199, endPoint y: 117, distance: 32.2
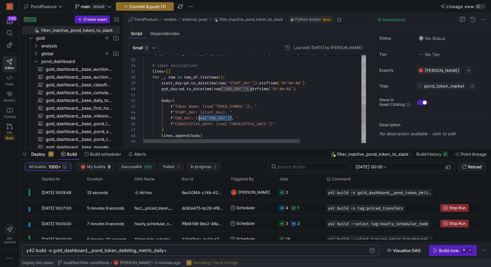
click at [199, 117] on div "f "Token Name: {row['TOKEN_SYMBOL']}, " body = ( for _ , row in new_df . iterro…" at bounding box center [298, 33] width 310 height 371
type textarea "body = ( f"Token Name: {row['TOKEN_SYMBOL']}, " f"START_DAY: {start_day}, " f"E…"
click at [237, 118] on div "f "Token Name: {row['TOKEN_SYMBOL']}, " body = ( for _ , row in new_df . iterro…" at bounding box center [298, 33] width 310 height 371
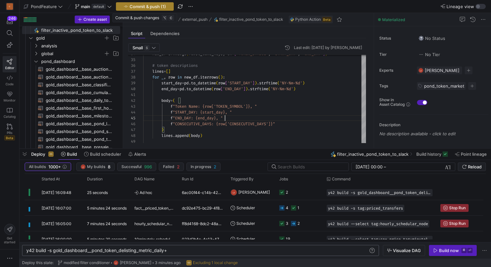
click at [150, 6] on span "Commit & push (1)" at bounding box center [148, 6] width 36 height 5
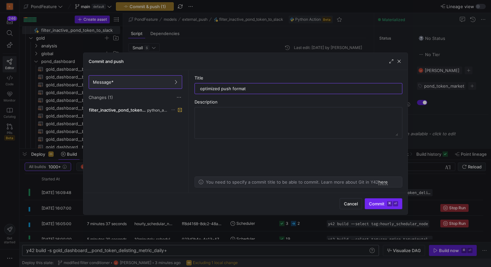
type input "optimized push format"
click at [377, 205] on span "Commit ⌘ ⏎" at bounding box center [383, 203] width 29 height 5
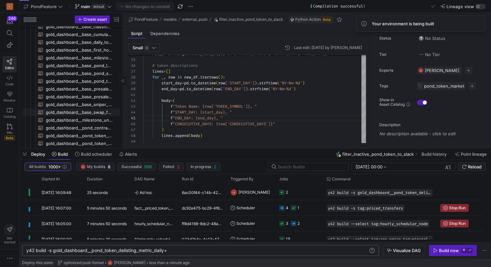
scroll to position [0, 0]
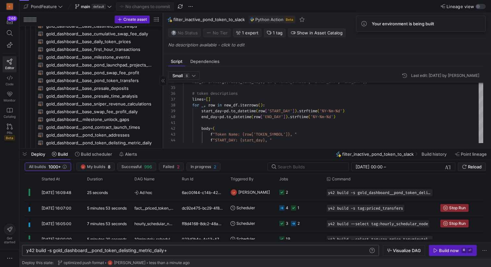
drag, startPoint x: 122, startPoint y: 106, endPoint x: 162, endPoint y: 103, distance: 40.0
click at [163, 103] on div at bounding box center [163, 80] width 0 height 135
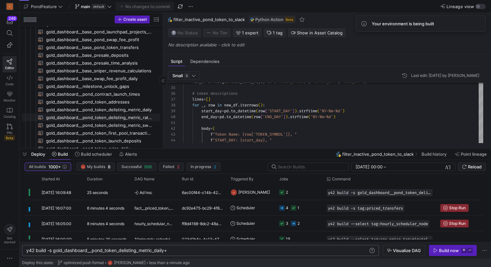
scroll to position [119, 0]
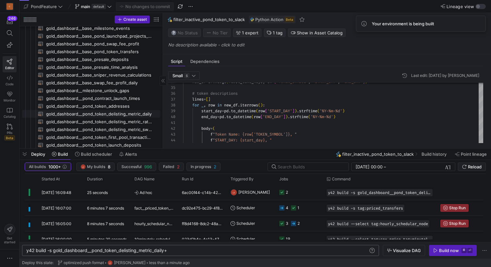
click at [122, 115] on span "gold_dashboard__pond_token_delisting_metric_daily​​​​​​​​​​" at bounding box center [99, 113] width 107 height 7
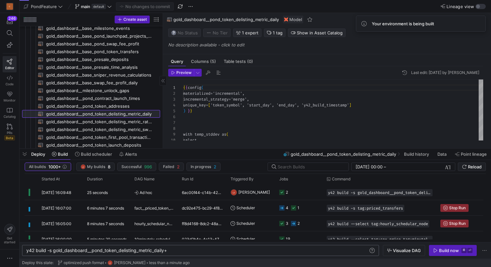
scroll to position [58, 0]
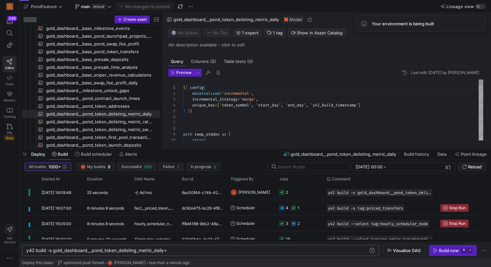
click at [219, 71] on span "button" at bounding box center [219, 73] width 8 height 8
click at [218, 74] on span "button" at bounding box center [219, 73] width 8 height 8
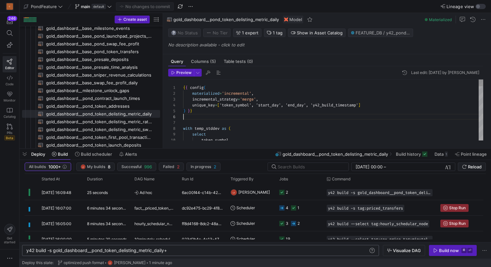
scroll to position [29, 0]
type textarea "{{ config( materialized='incremental', incremental_strategy='merge', unique_key…"
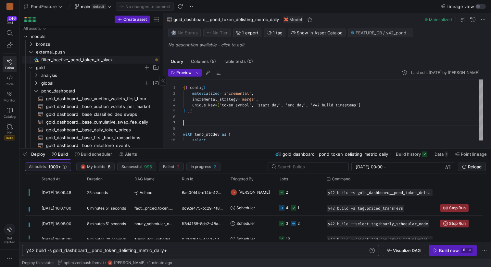
click at [65, 59] on span "filter_inactive_pond_token_to_slack​​​​​" at bounding box center [96, 59] width 111 height 7
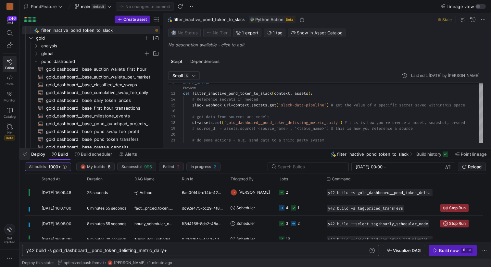
click at [25, 155] on span "button" at bounding box center [24, 154] width 10 height 11
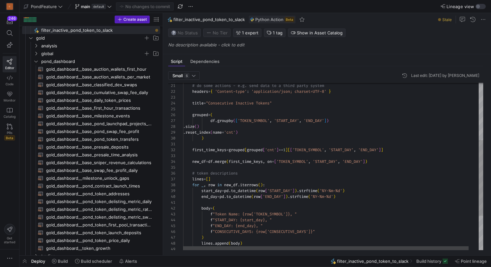
scroll to position [6, 115]
click at [297, 149] on div "title = "Consecutive Inactive Tokens" grouped = ( df . groupby ( [ 'TOKEN_SYMBO…" at bounding box center [338, 141] width 310 height 371
click at [304, 142] on div "title = "Consecutive Inactive Tokens" grouped = ( df . groupby ( [ 'TOKEN_SYMBO…" at bounding box center [338, 141] width 310 height 371
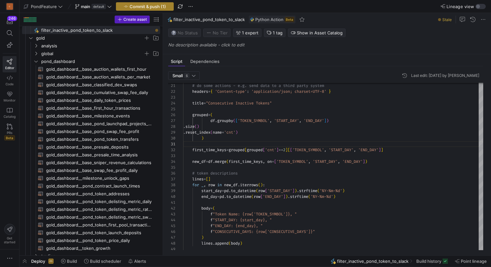
type textarea "first_time_keys = grouped[grouped['cnt'] == 2][['TOKEN_SYMBOL', 'START_DAY', 'E…"
click at [164, 5] on span "Commit & push (1)" at bounding box center [148, 6] width 36 height 5
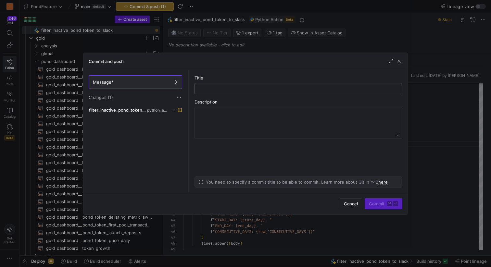
click at [237, 88] on input "text" at bounding box center [298, 88] width 197 height 5
type input "test"
click at [377, 205] on span "Commit ⌘ ⏎" at bounding box center [383, 203] width 29 height 5
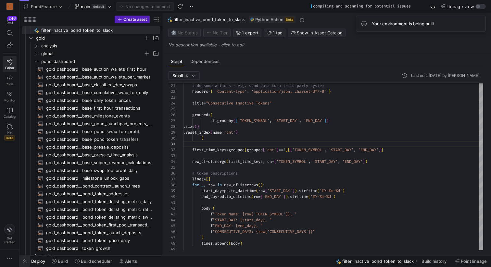
click at [27, 261] on span "button" at bounding box center [24, 261] width 10 height 11
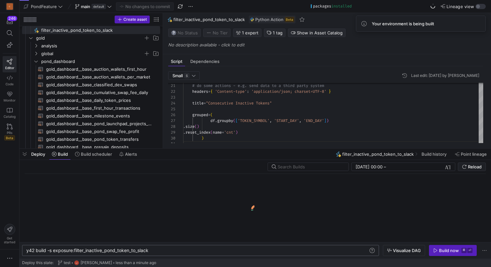
click at [164, 252] on div "y42 build -s exposure:filter_inactive_pond_token_t o_slack" at bounding box center [197, 250] width 342 height 5
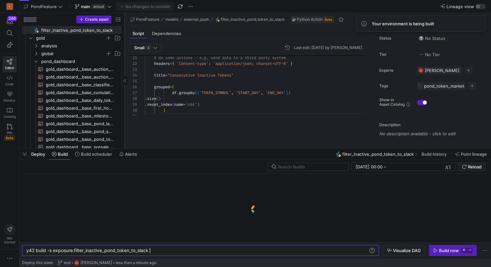
drag, startPoint x: 163, startPoint y: 116, endPoint x: 124, endPoint y: 118, distance: 38.7
click at [124, 118] on div at bounding box center [124, 80] width 0 height 135
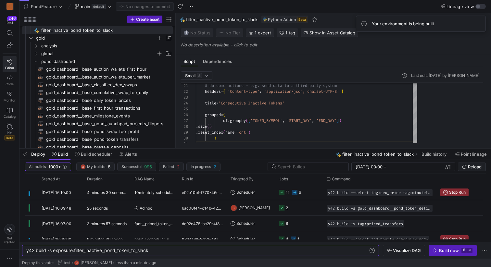
drag, startPoint x: 124, startPoint y: 115, endPoint x: 184, endPoint y: 112, distance: 60.1
click at [184, 112] on as-split "Create asset Drag here to set row groups Drag here to set column labels Group 1…" at bounding box center [255, 80] width 472 height 135
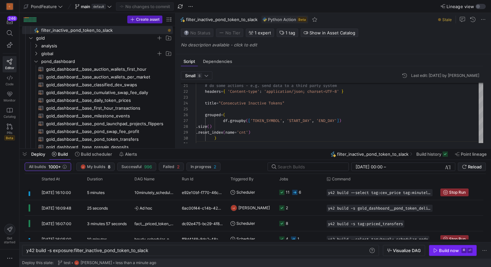
click at [438, 249] on span "Build now ⌘ ⏎" at bounding box center [452, 250] width 39 height 5
click at [476, 24] on span at bounding box center [478, 24] width 8 height 8
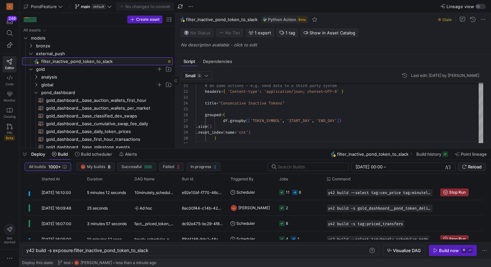
click at [114, 60] on span "filter_inactive_pond_token_to_slack​​​​​" at bounding box center [103, 61] width 124 height 7
click at [163, 250] on div "y42 build -s exposure:filter_inactive_pond_token_t o_slack" at bounding box center [197, 250] width 342 height 5
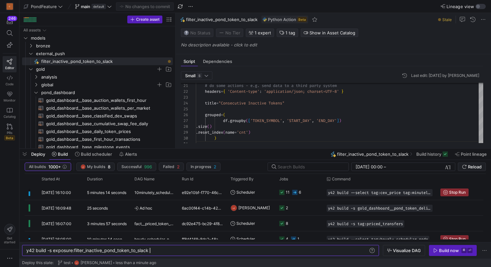
scroll to position [0, 123]
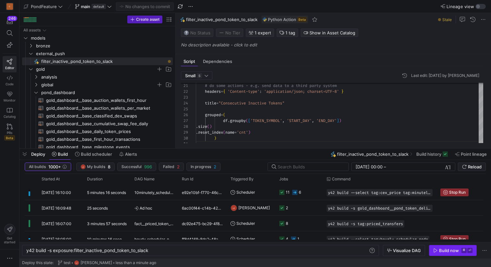
click at [444, 253] on div "Build now" at bounding box center [449, 250] width 20 height 5
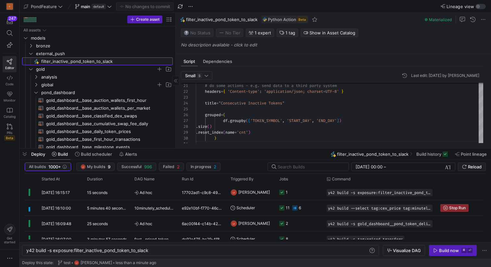
click at [106, 61] on span "filter_inactive_pond_token_to_slack​​​​​" at bounding box center [103, 61] width 124 height 7
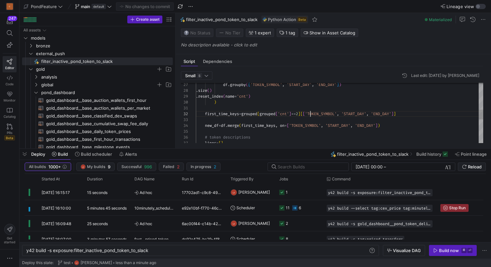
click at [310, 112] on div "lines = [ ] # token descriptions new_df = df . merge ( first_time_keys , on = […" at bounding box center [339, 103] width 287 height 367
click at [313, 108] on div "lines = [ ] # token descriptions new_df = df . merge ( first_time_keys , on = […" at bounding box center [339, 103] width 287 height 367
type textarea "first_time_keys = grouped[grouped['cnt'] == 1][['TOKEN_SYMBOL', 'START_DAY', 'E…"
click at [152, 7] on span "Commit & push (1)" at bounding box center [148, 6] width 36 height 5
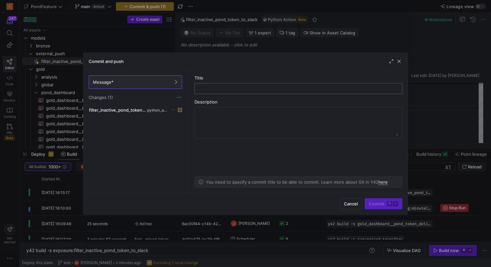
click at [205, 87] on input "text" at bounding box center [298, 88] width 197 height 5
type input "test"
click at [372, 202] on span "Commit ⌘ ⏎" at bounding box center [383, 203] width 29 height 5
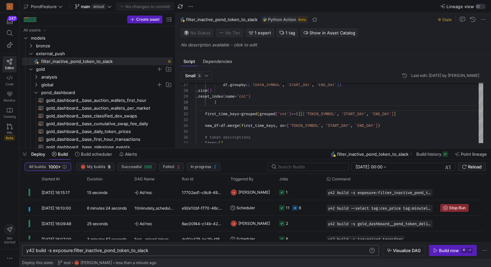
click at [235, 250] on div "y42 build -s exposure:filter_inactive_pond_token_t o_slack" at bounding box center [197, 250] width 342 height 5
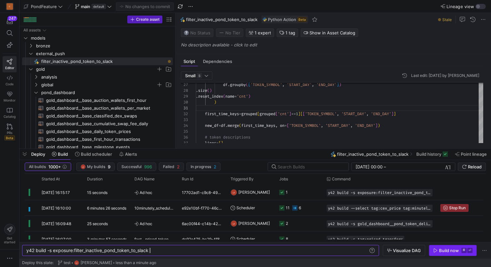
click at [447, 249] on div "Build now" at bounding box center [449, 250] width 20 height 5
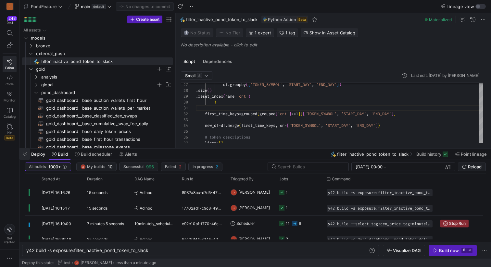
click at [24, 153] on span "button" at bounding box center [24, 154] width 10 height 11
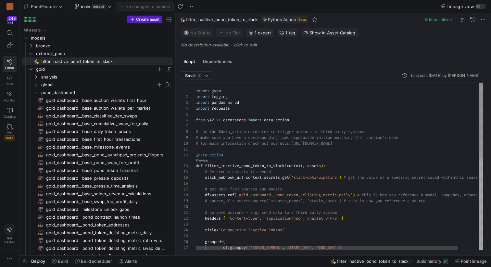
type textarea "@data_action def filter_inactive_pond_token_to_slack(context, assets): # Refere…"
click at [240, 148] on div "df . groupby ( [ 'TOKEN_SYMBOL' , 'START_DAY' , 'END_DAY' ] ) grouped = ( title…" at bounding box center [351, 268] width 310 height 371
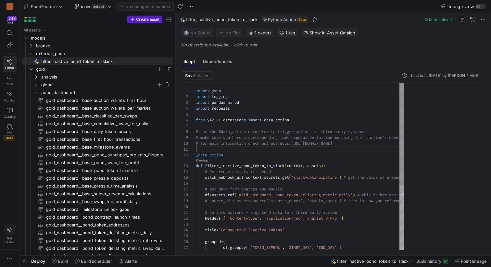
drag, startPoint x: 176, startPoint y: 147, endPoint x: 195, endPoint y: 150, distance: 19.1
click at [195, 150] on as-split "Create asset Drag here to set row groups Drag here to set column labels Group 1…" at bounding box center [255, 134] width 472 height 243
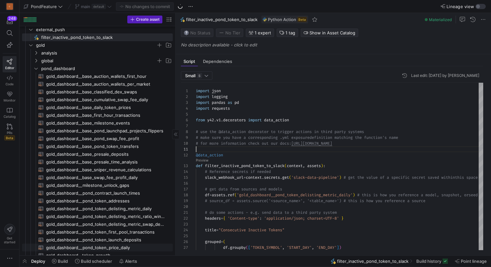
scroll to position [78, 0]
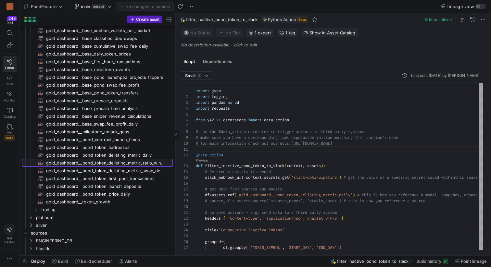
click at [128, 164] on span "gold_dashboard__pond_token_delisting_metric_ratio_windows​​​​​​​​​​" at bounding box center [105, 162] width 119 height 7
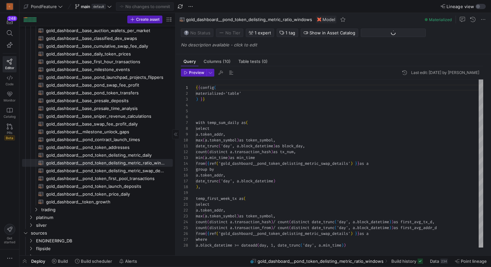
scroll to position [58, 0]
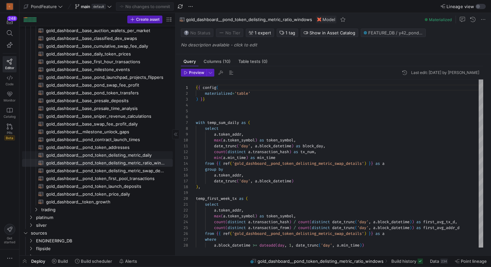
click at [144, 156] on span "gold_dashboard__pond_token_delisting_metric_daily​​​​​​​​​​" at bounding box center [105, 155] width 119 height 7
type textarea "{{ config( materialized='incremental', incremental_strategy='merge', unique_key…"
